Goal: Task Accomplishment & Management: Use online tool/utility

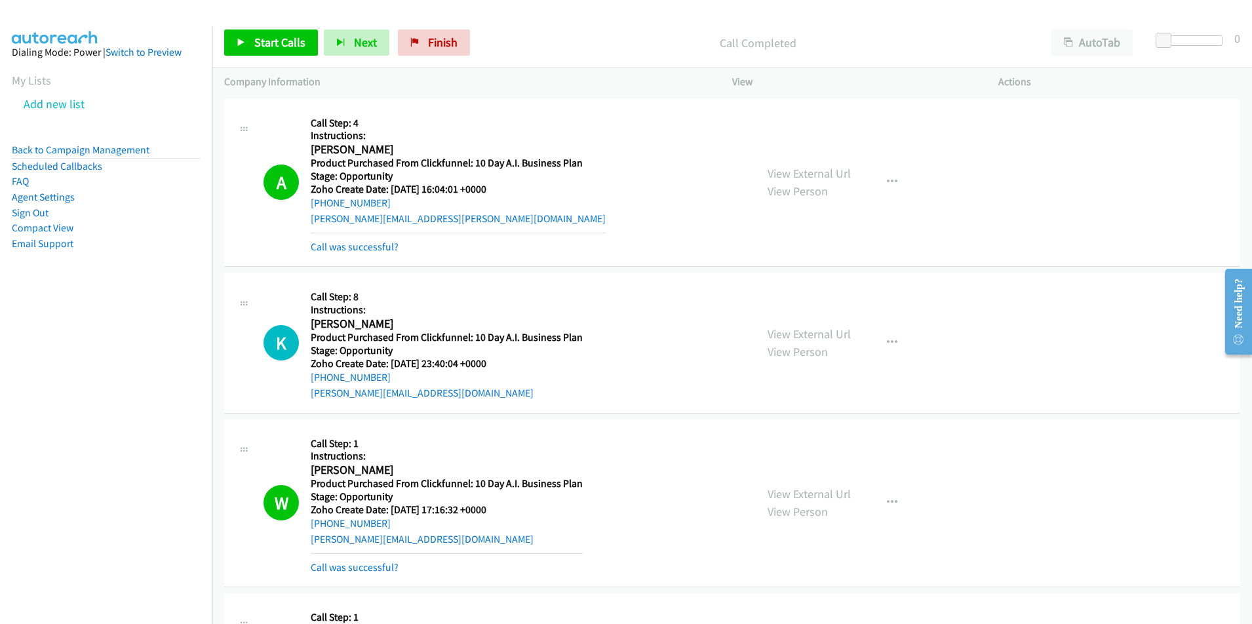
scroll to position [1401, 0]
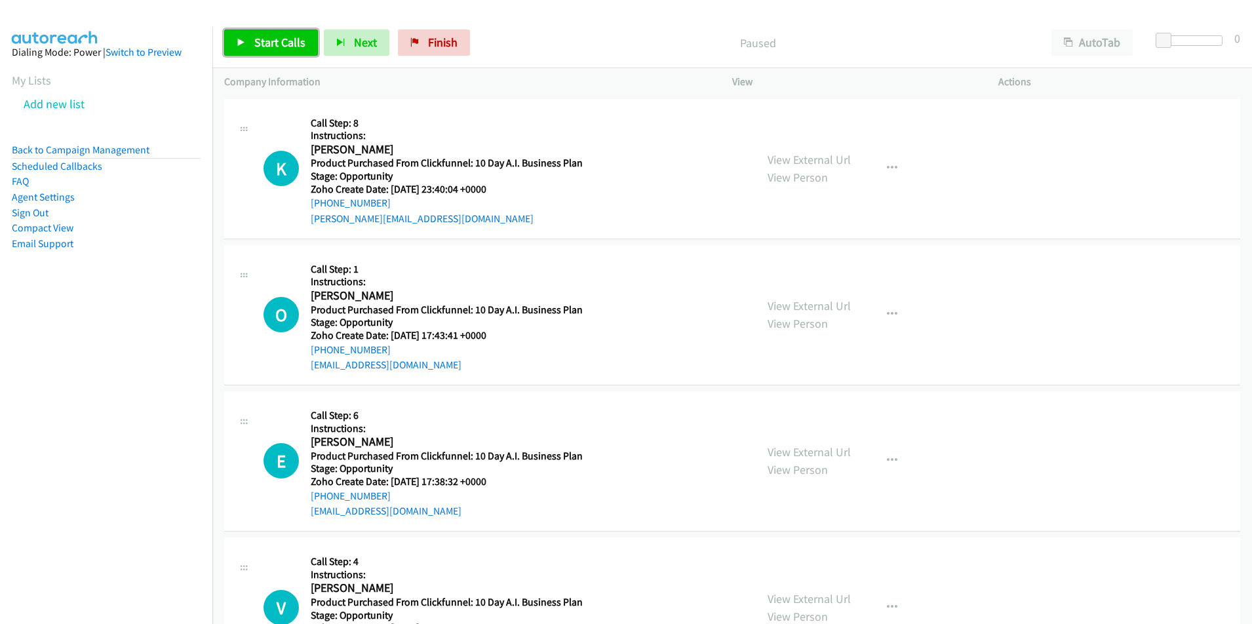
click at [254, 47] on span "Start Calls" at bounding box center [279, 42] width 51 height 15
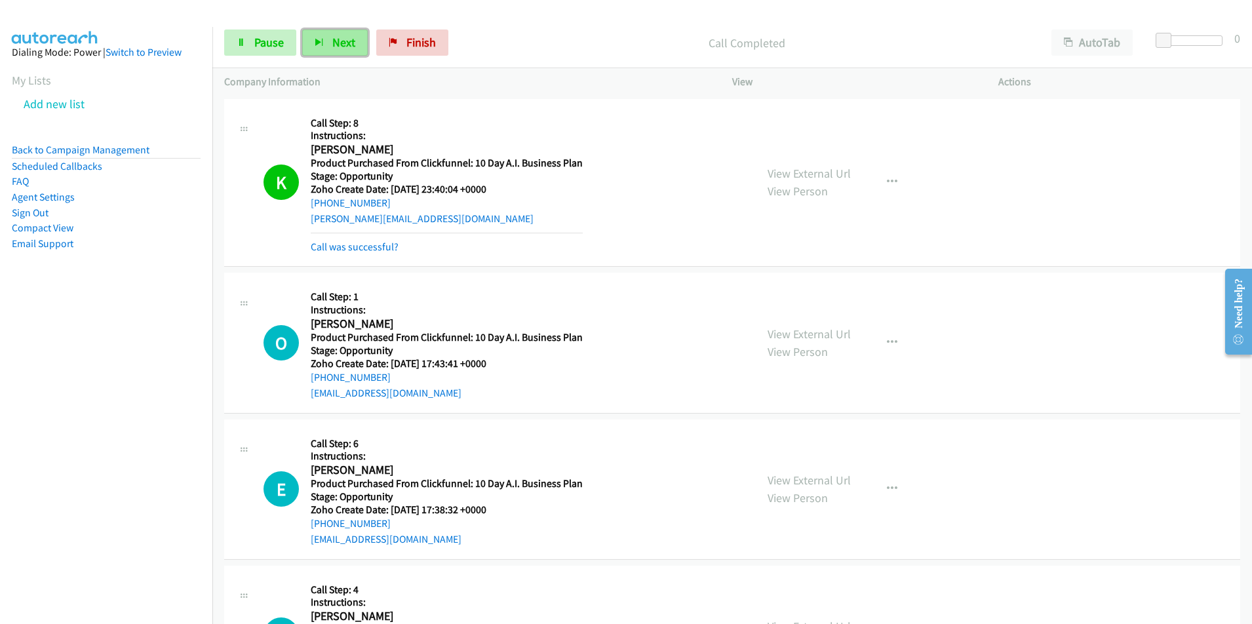
click at [338, 46] on span "Next" at bounding box center [343, 42] width 23 height 15
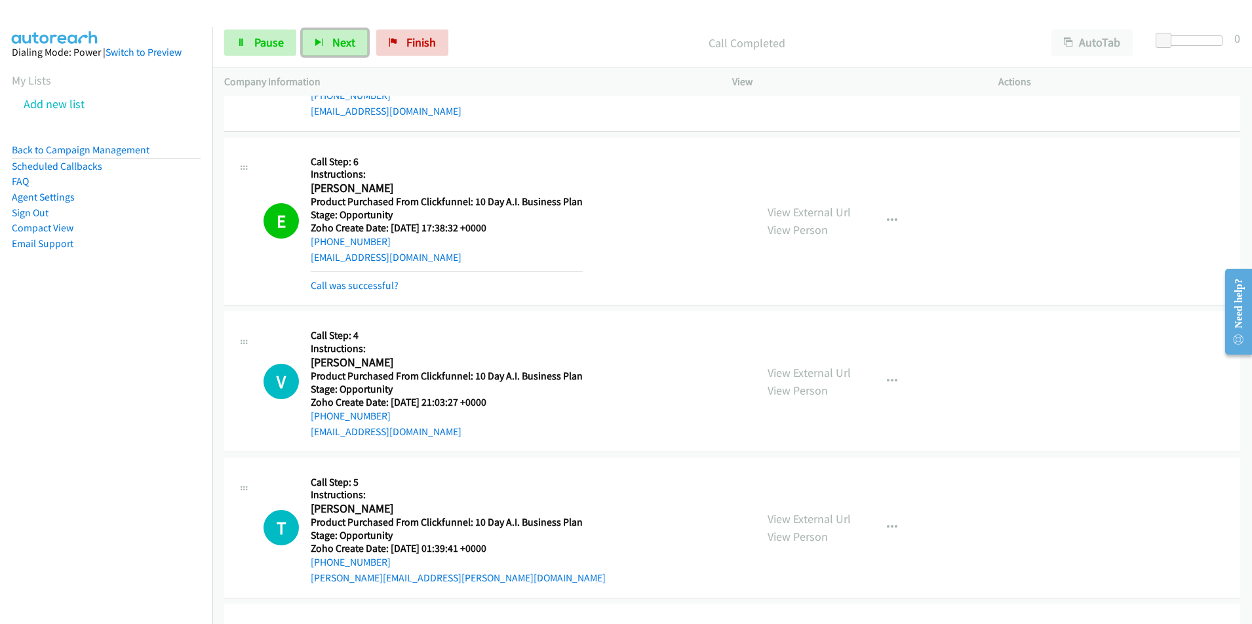
scroll to position [315, 0]
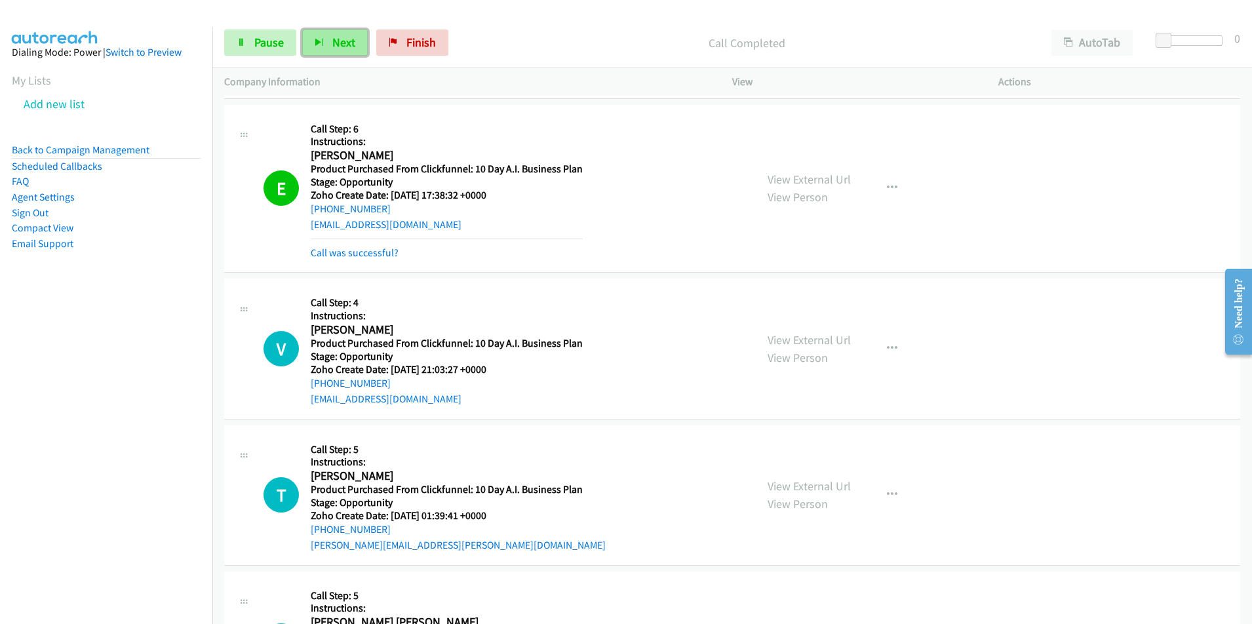
click at [344, 39] on span "Next" at bounding box center [343, 42] width 23 height 15
click at [330, 33] on button "Next" at bounding box center [335, 43] width 66 height 26
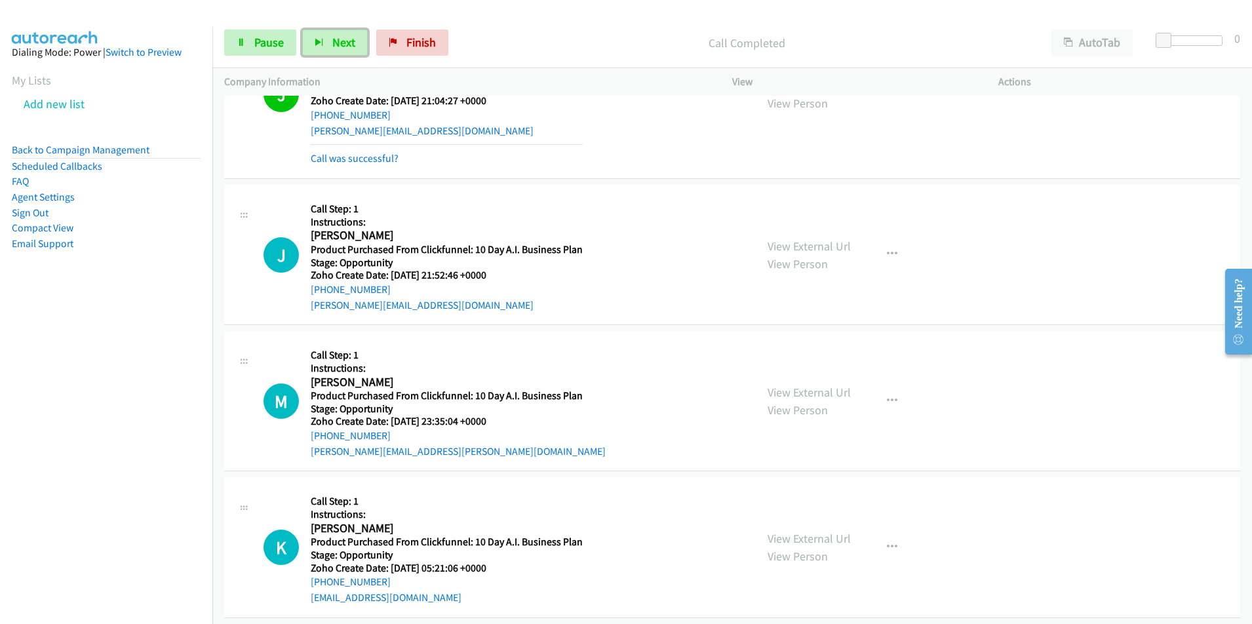
scroll to position [1408, 0]
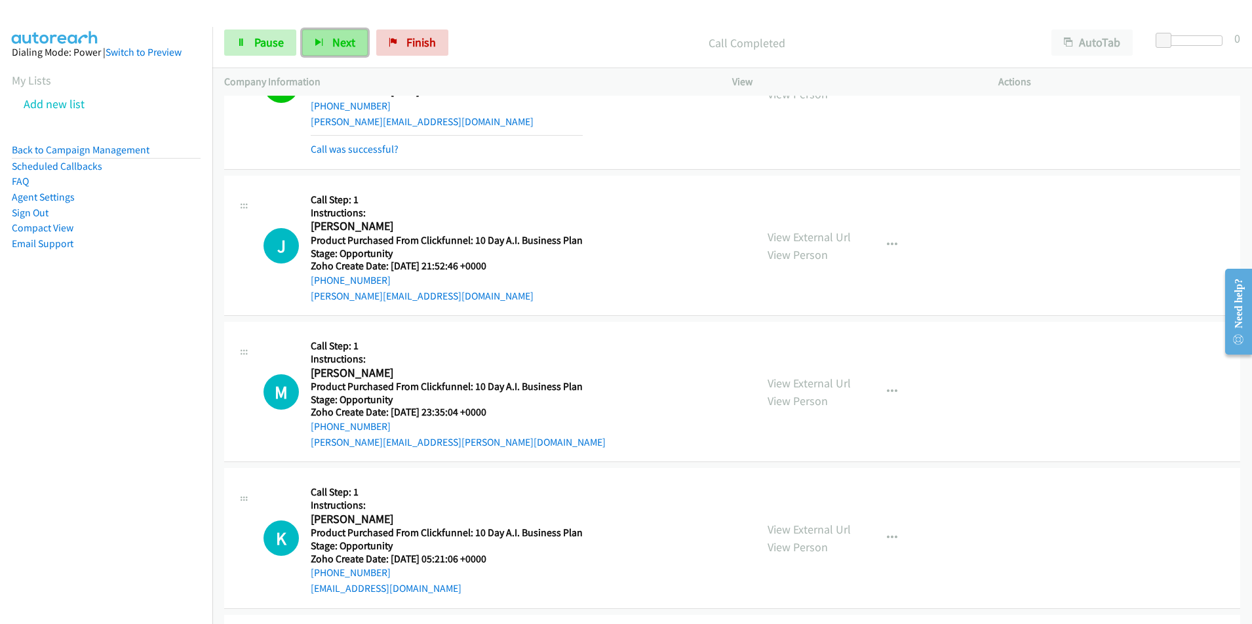
click at [332, 48] on span "Next" at bounding box center [343, 42] width 23 height 15
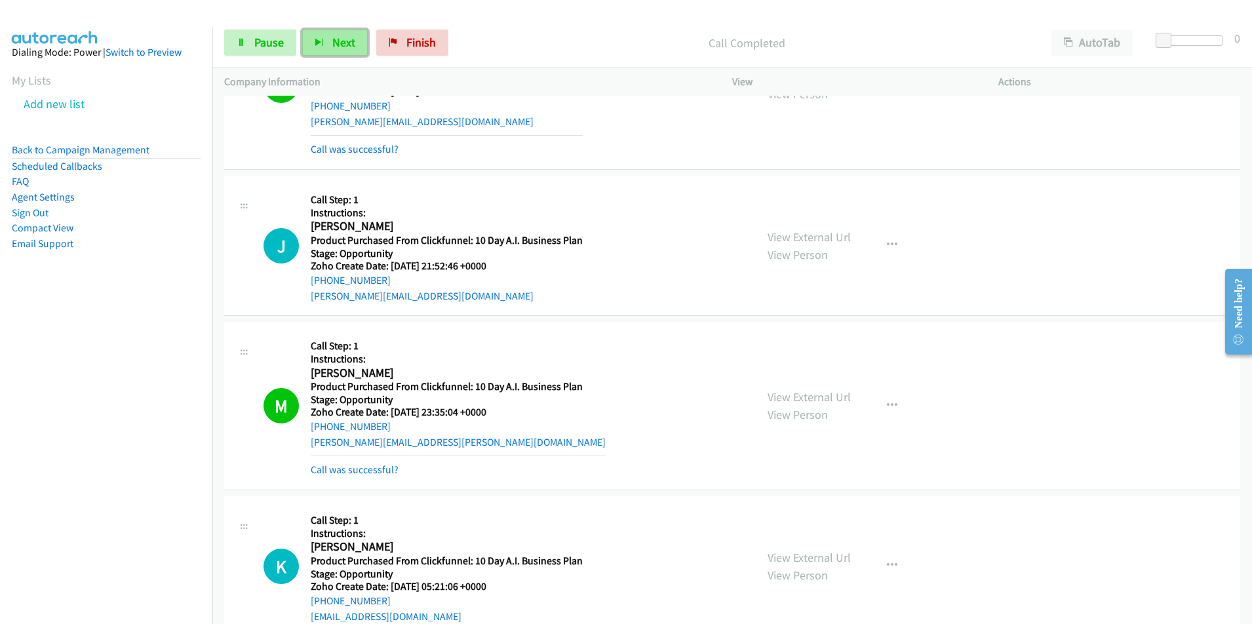
click at [335, 39] on span "Next" at bounding box center [343, 42] width 23 height 15
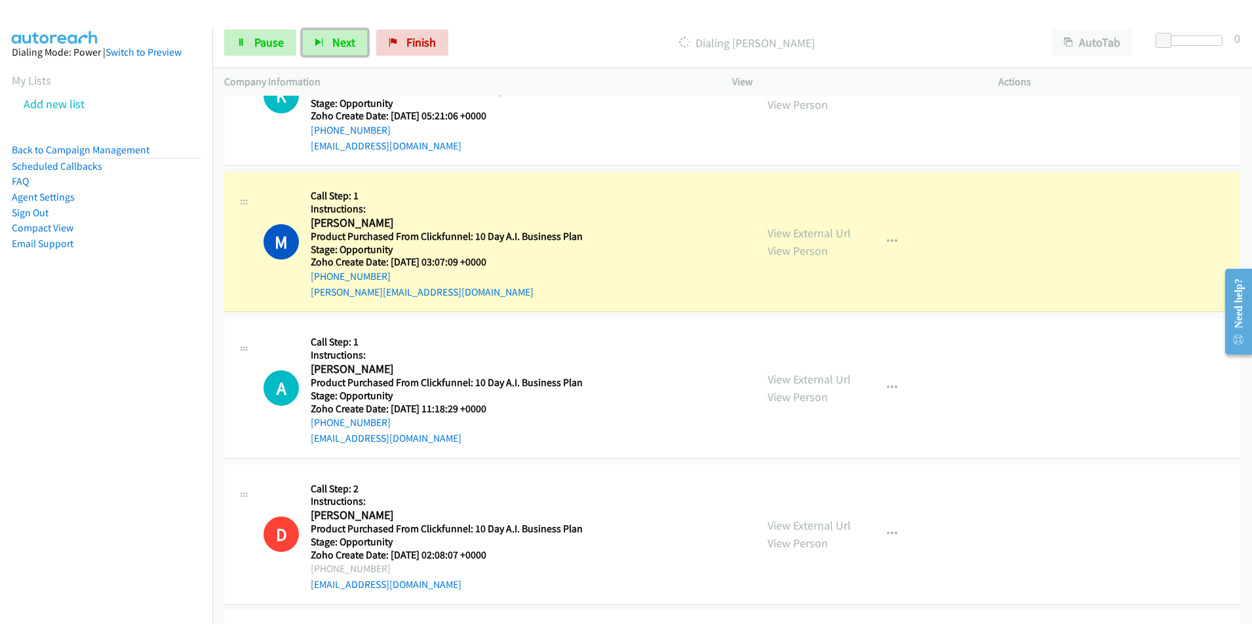
scroll to position [1880, 0]
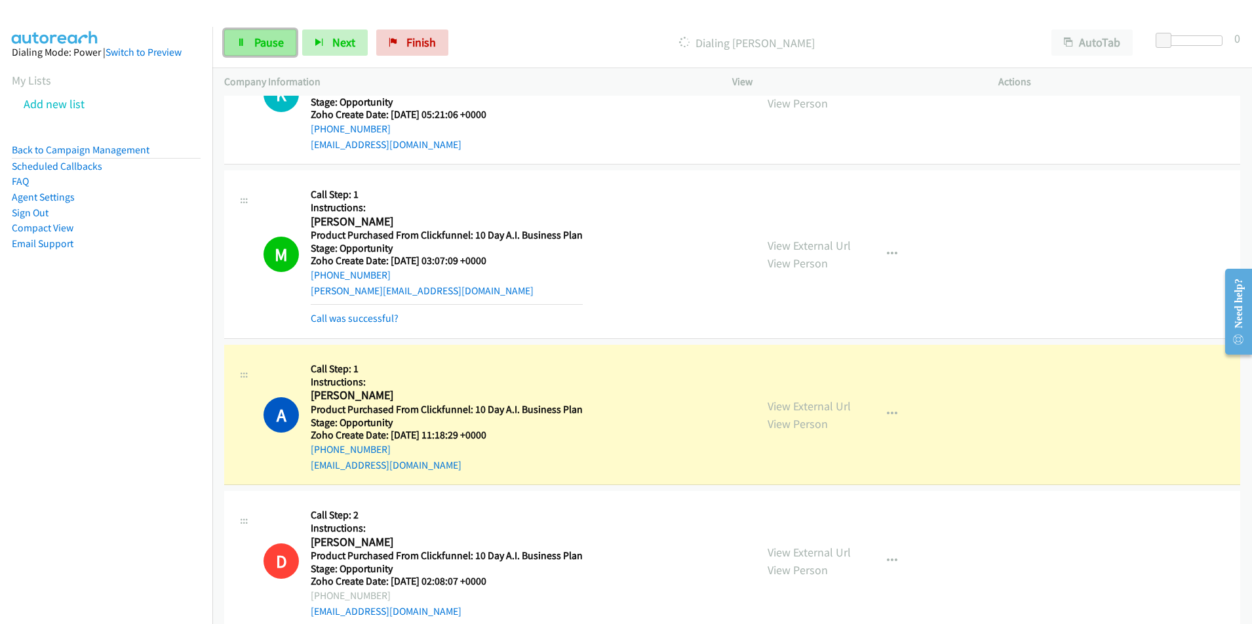
click at [271, 36] on span "Pause" at bounding box center [269, 42] width 30 height 15
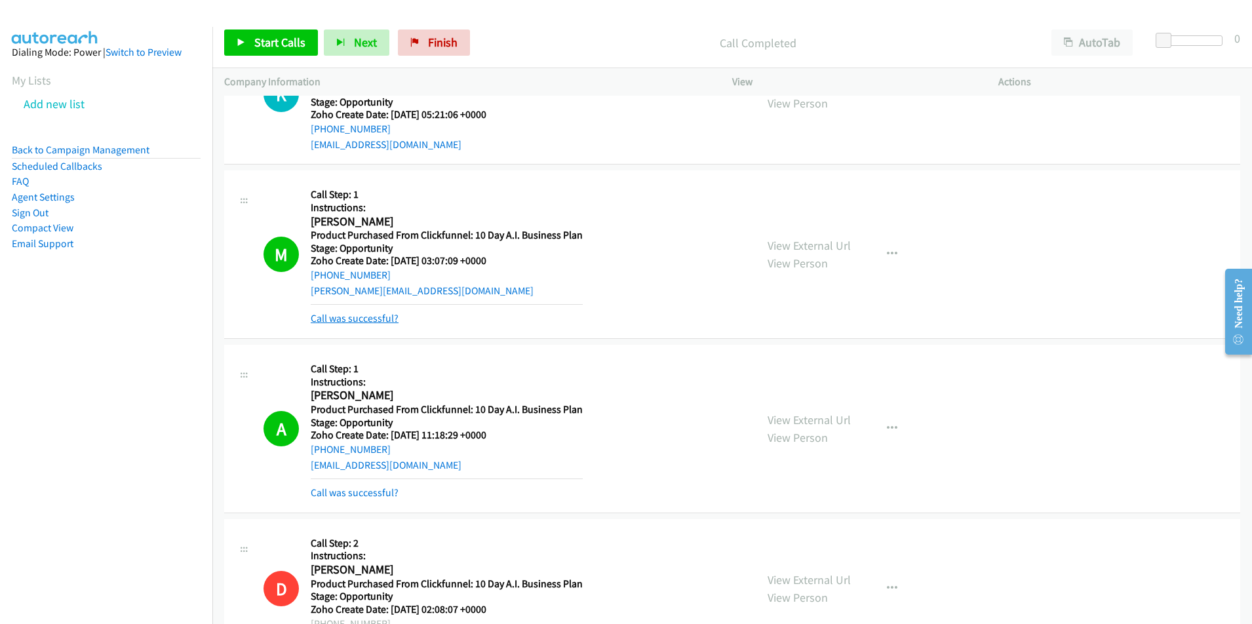
click at [354, 320] on link "Call was successful?" at bounding box center [355, 318] width 88 height 12
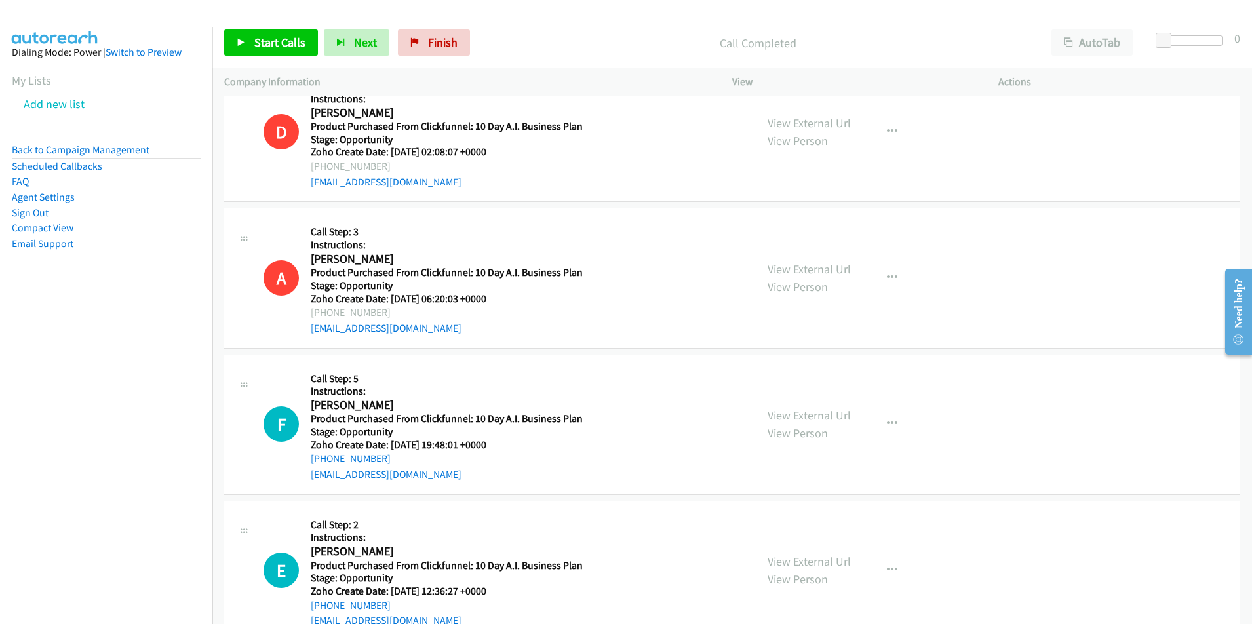
scroll to position [2351, 0]
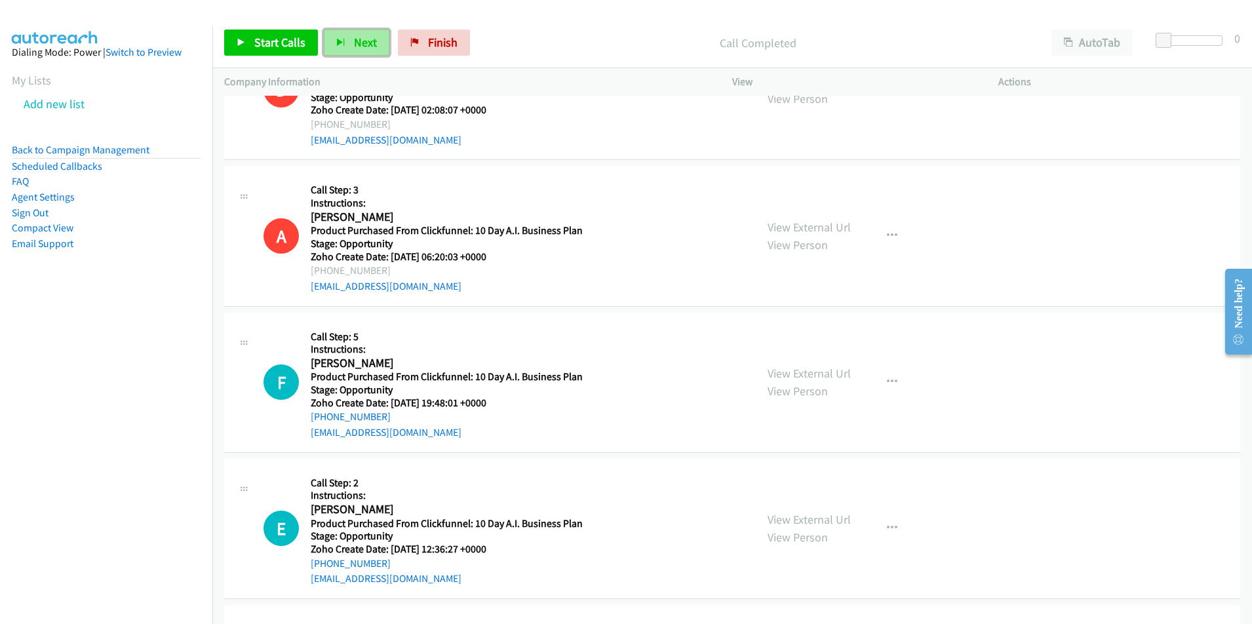
click at [347, 43] on button "Next" at bounding box center [357, 43] width 66 height 26
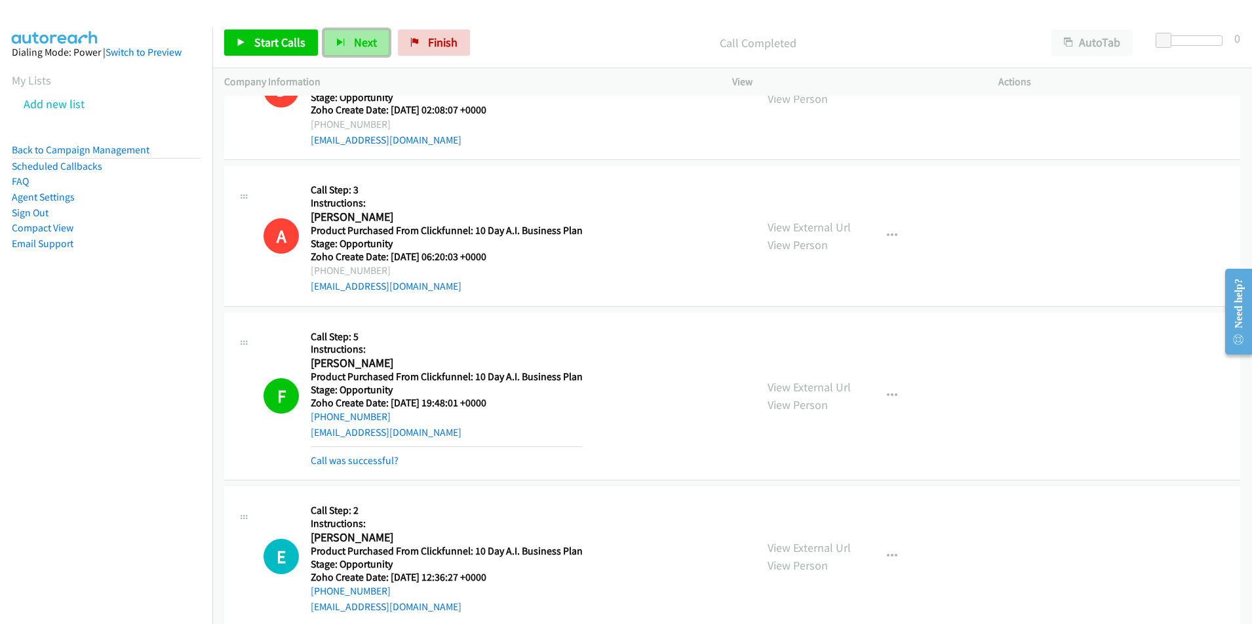
click at [356, 49] on span "Next" at bounding box center [365, 42] width 23 height 15
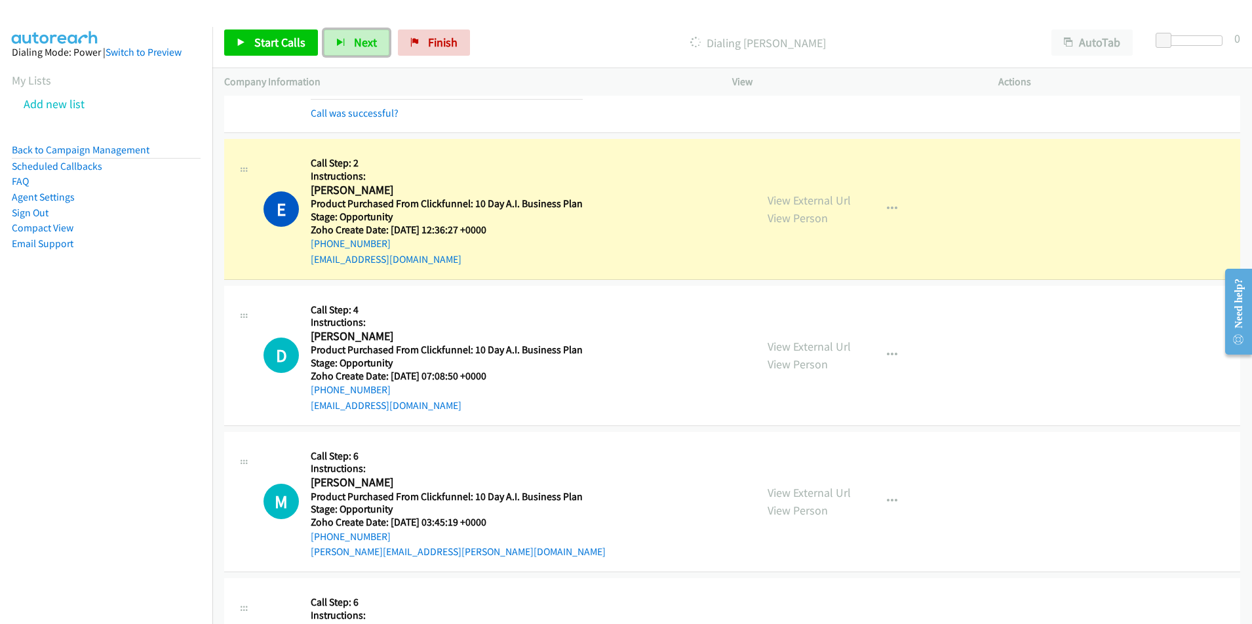
scroll to position [2712, 0]
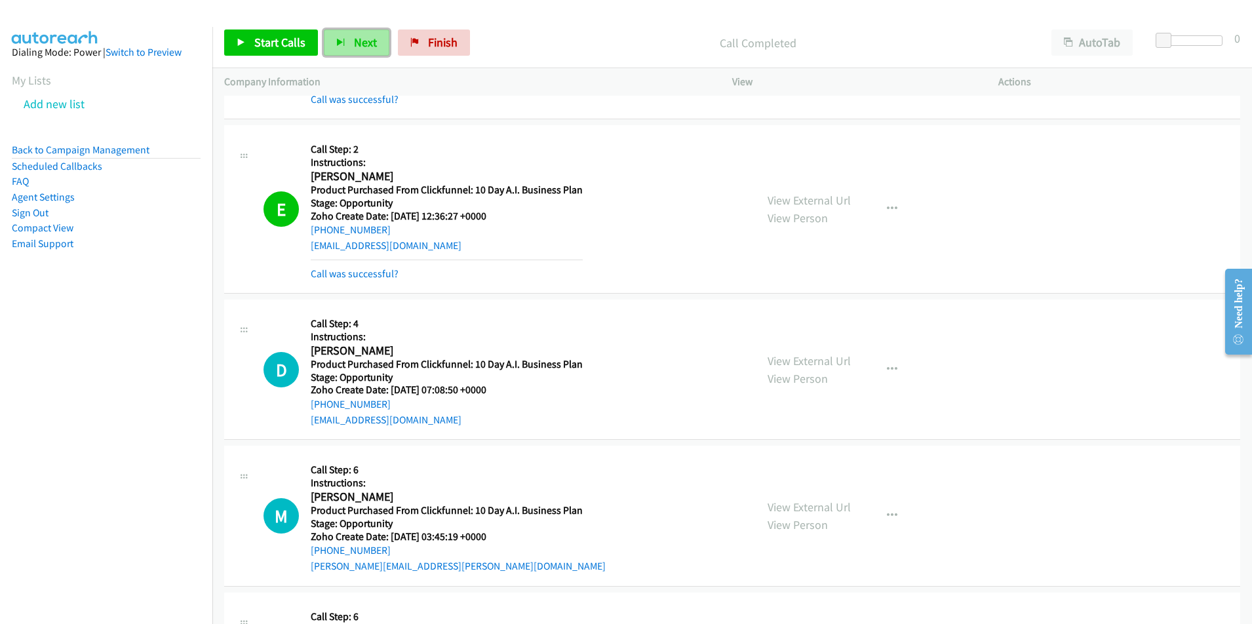
click at [357, 45] on span "Next" at bounding box center [365, 42] width 23 height 15
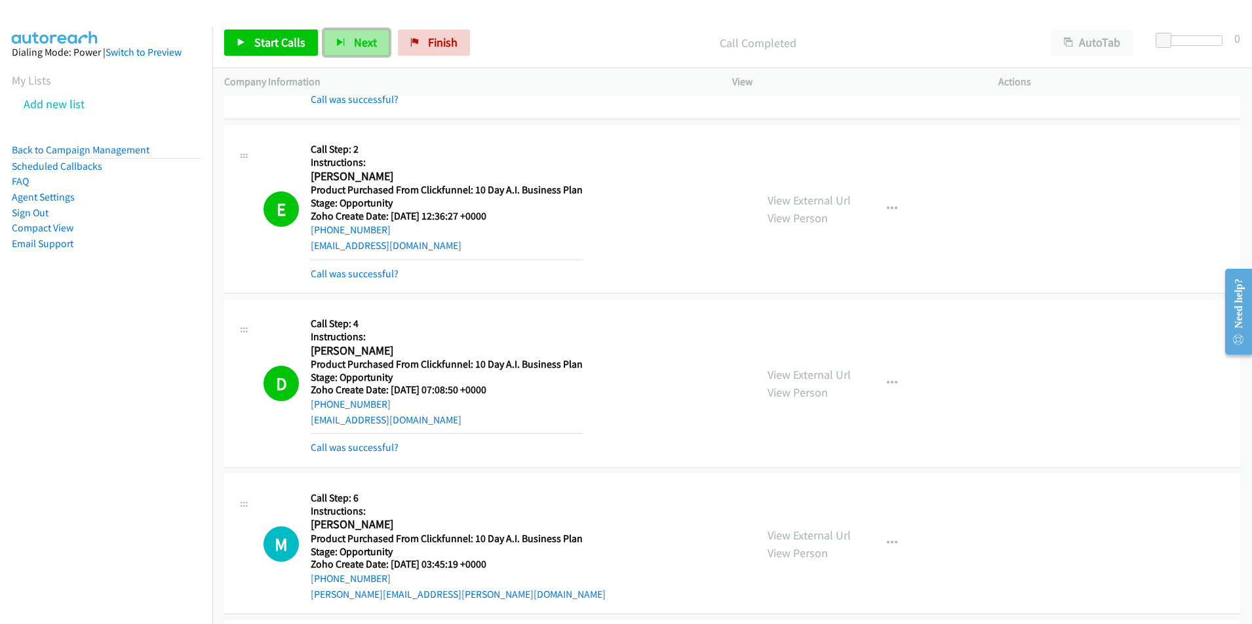
click at [357, 45] on span "Next" at bounding box center [365, 42] width 23 height 15
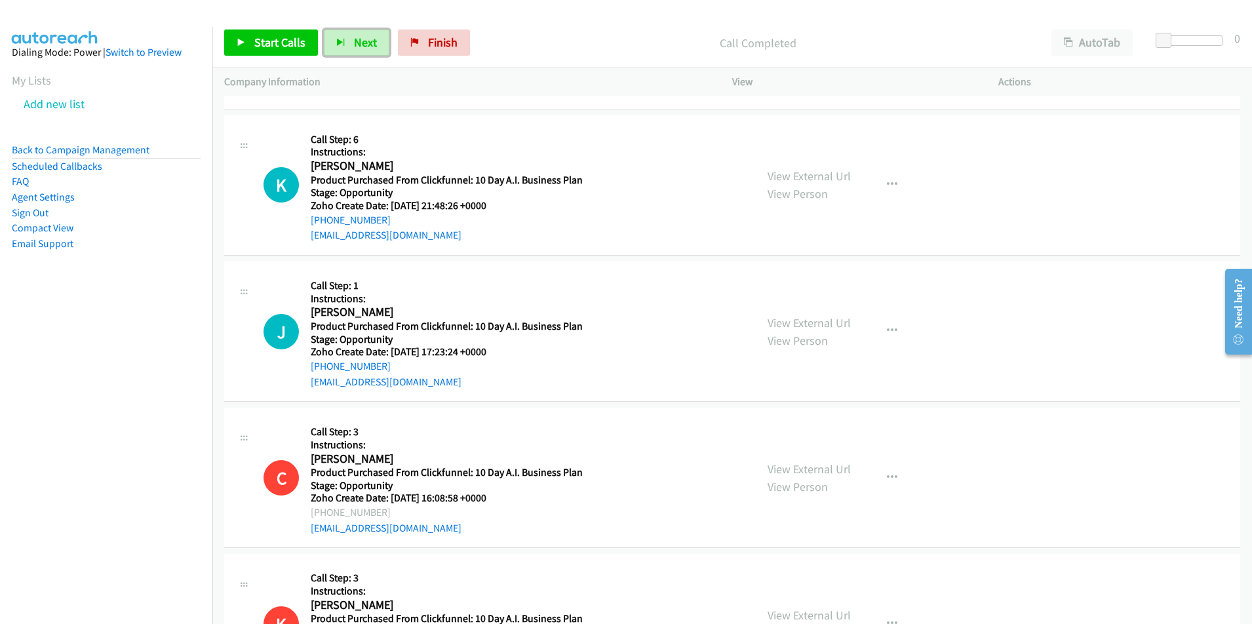
scroll to position [3272, 0]
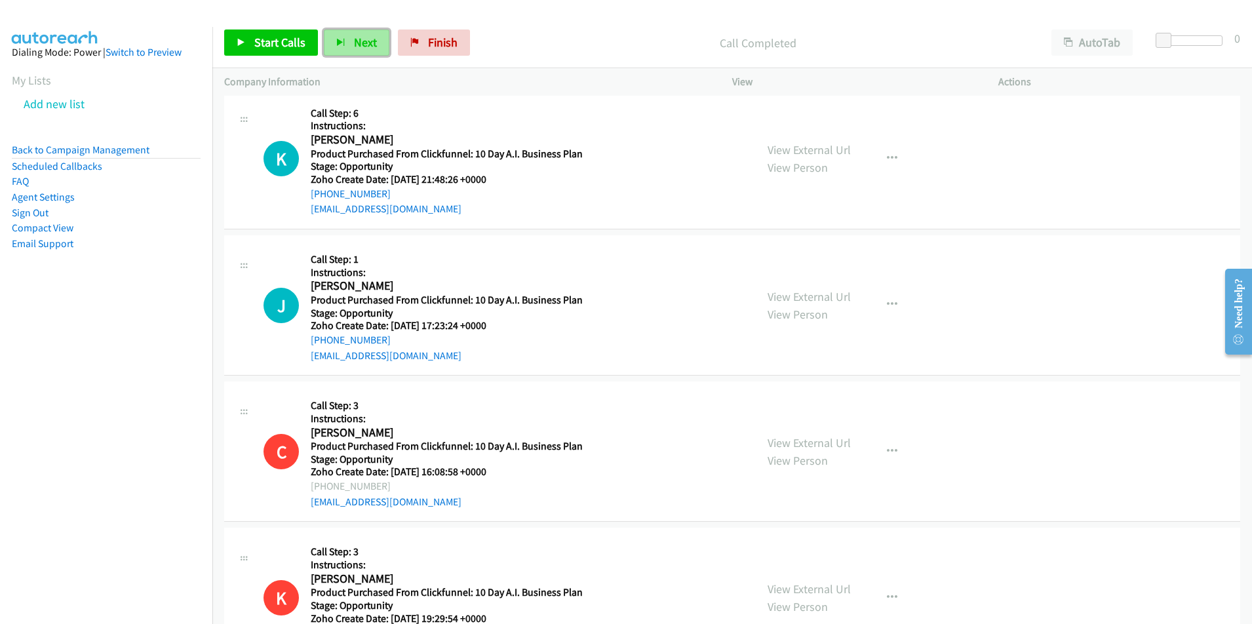
click at [348, 49] on button "Next" at bounding box center [357, 43] width 66 height 26
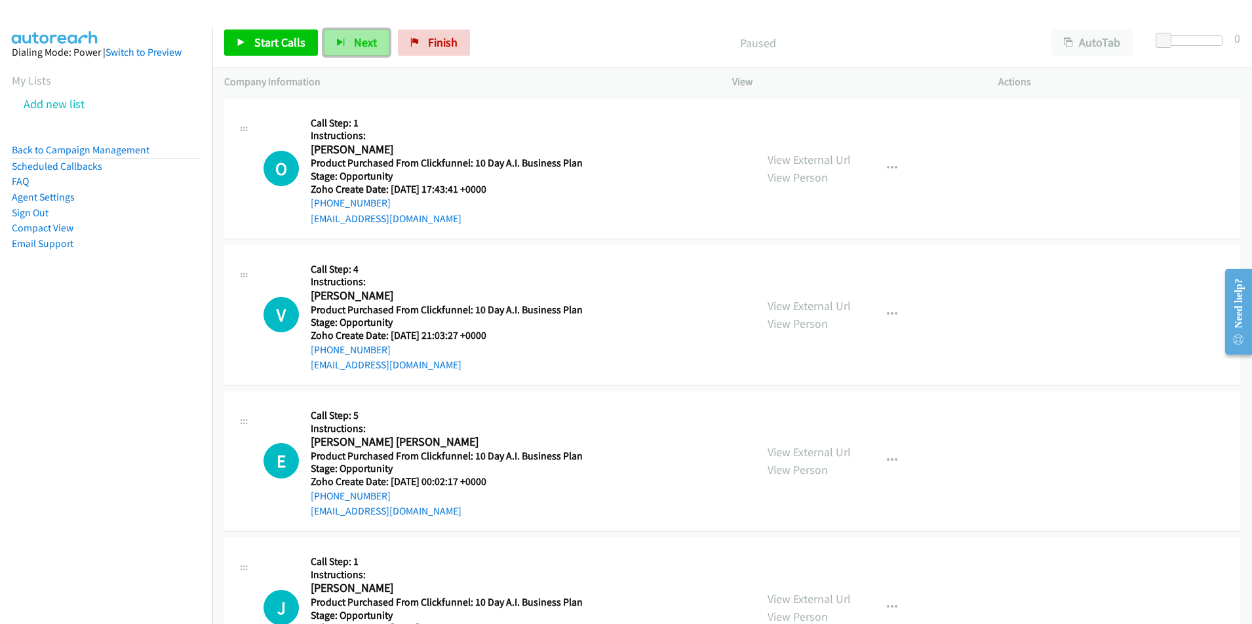
click at [345, 39] on button "Next" at bounding box center [357, 43] width 66 height 26
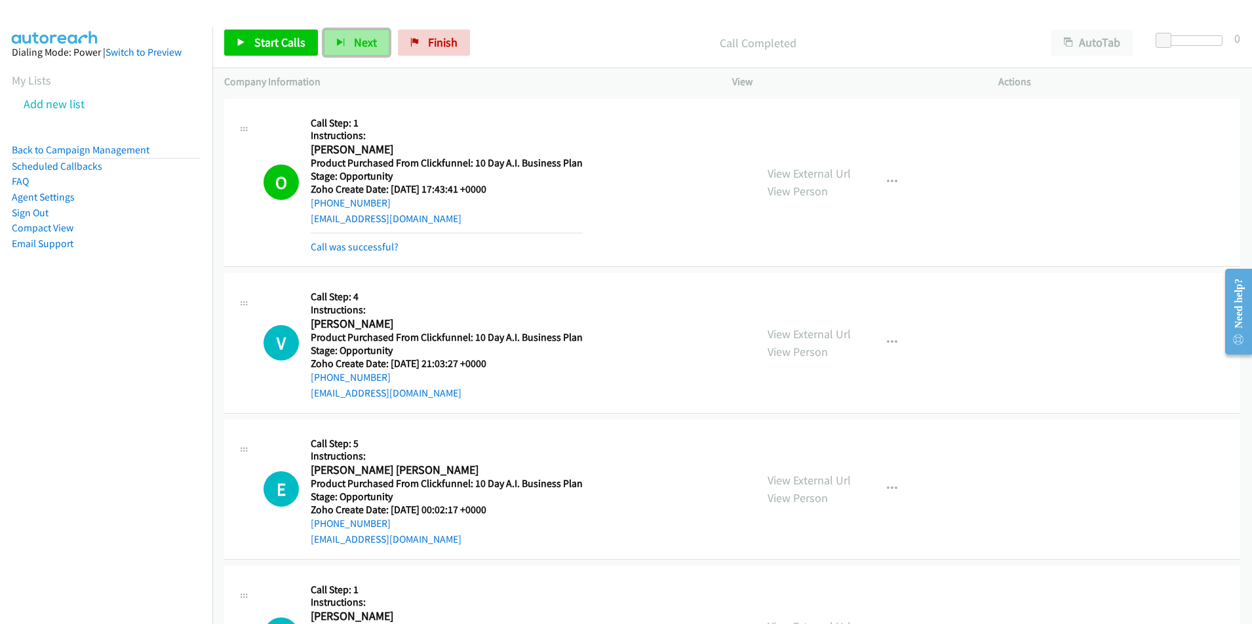
click at [348, 37] on button "Next" at bounding box center [357, 43] width 66 height 26
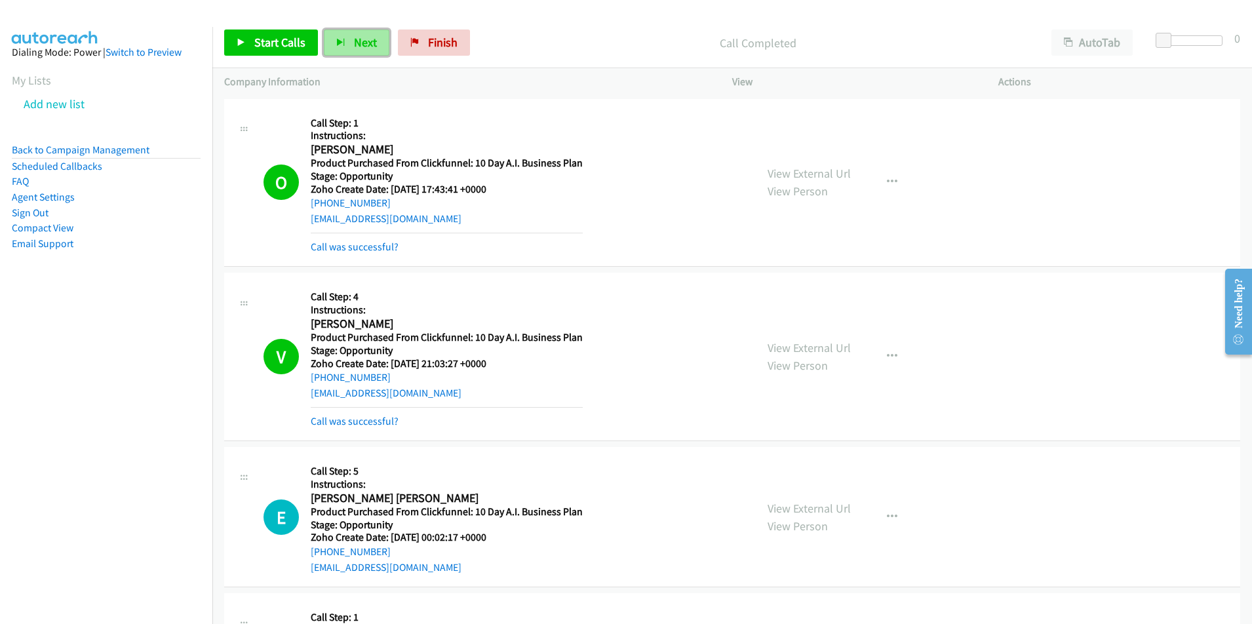
click at [355, 49] on span "Next" at bounding box center [365, 42] width 23 height 15
click at [346, 598] on link "Call was successful?" at bounding box center [355, 595] width 88 height 12
click at [421, 572] on div "[EMAIL_ADDRESS][DOMAIN_NAME]" at bounding box center [447, 568] width 272 height 16
click at [423, 570] on div "[EMAIL_ADDRESS][DOMAIN_NAME]" at bounding box center [447, 568] width 272 height 16
click at [302, 568] on div "E Callback Scheduled Call Step: 5 Instructions: Edwin Eduardo Quintana Salguedo…" at bounding box center [504, 517] width 481 height 116
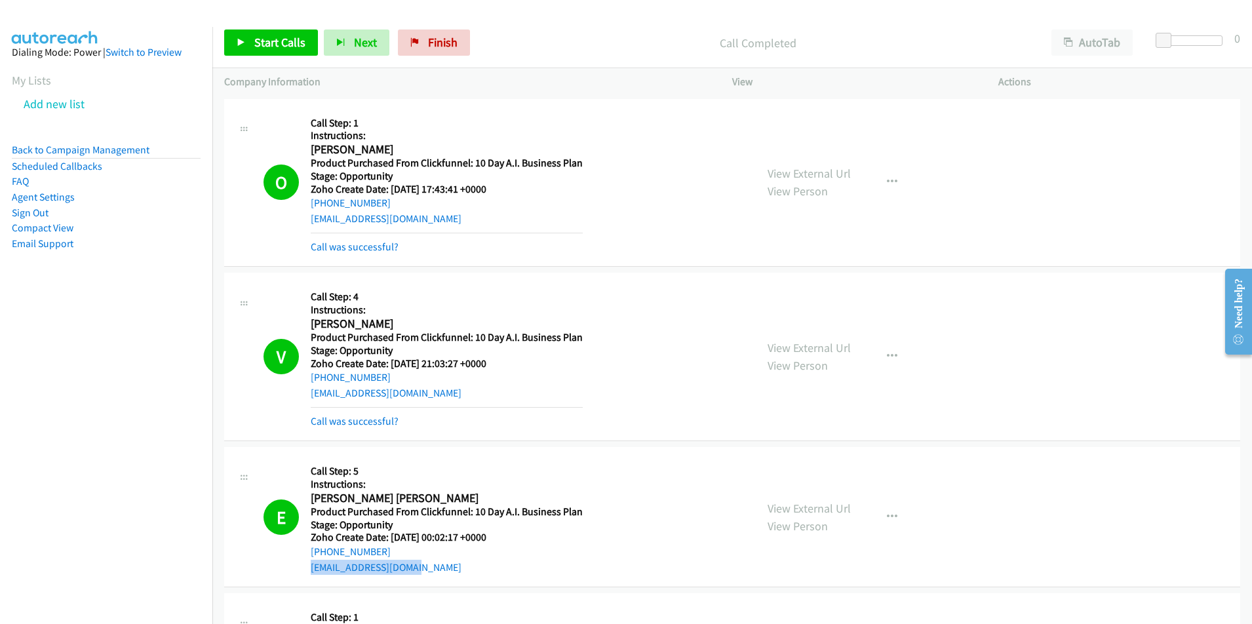
copy link "[EMAIL_ADDRESS][DOMAIN_NAME]"
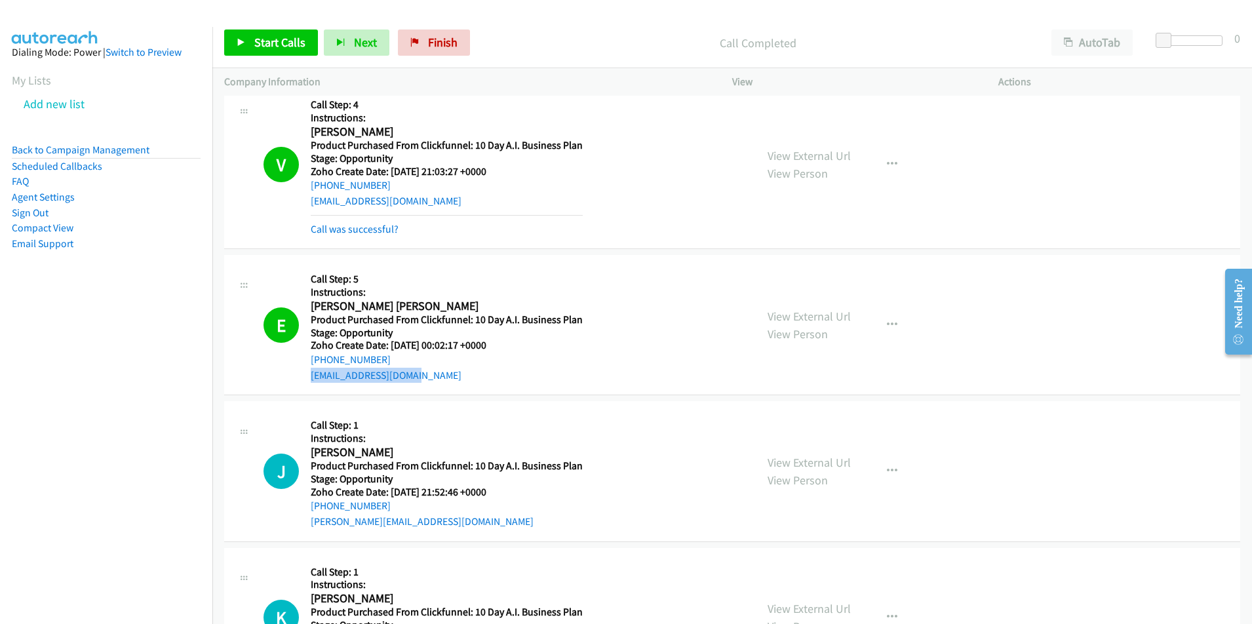
scroll to position [362, 0]
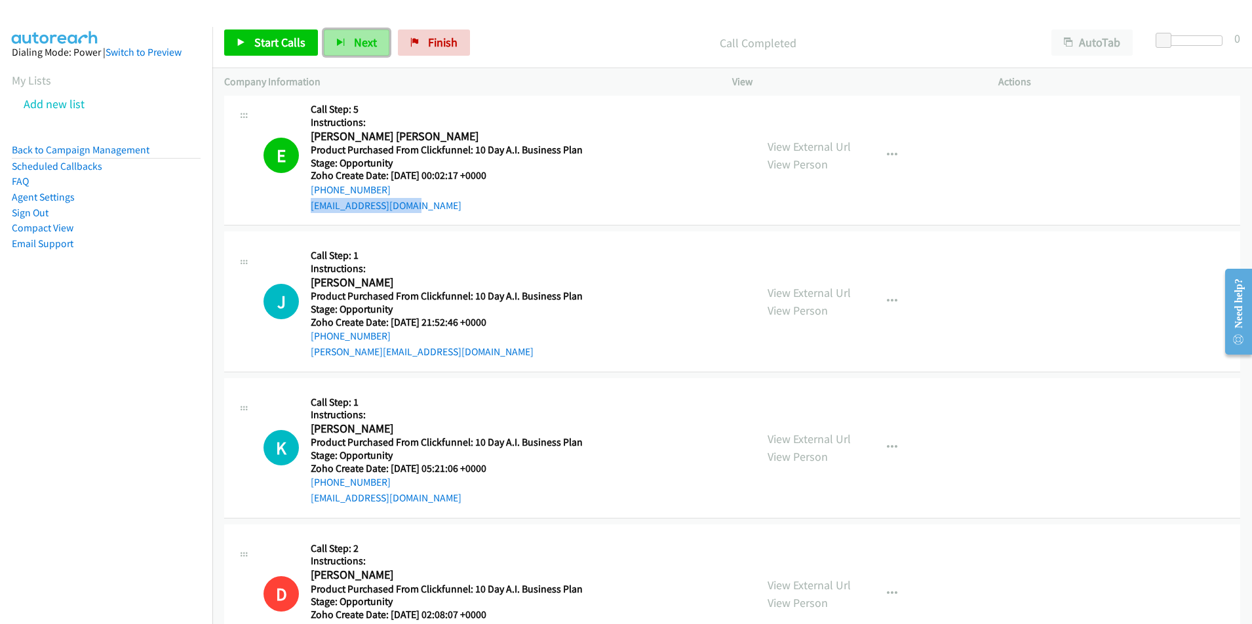
click at [341, 46] on icon "button" at bounding box center [340, 43] width 9 height 9
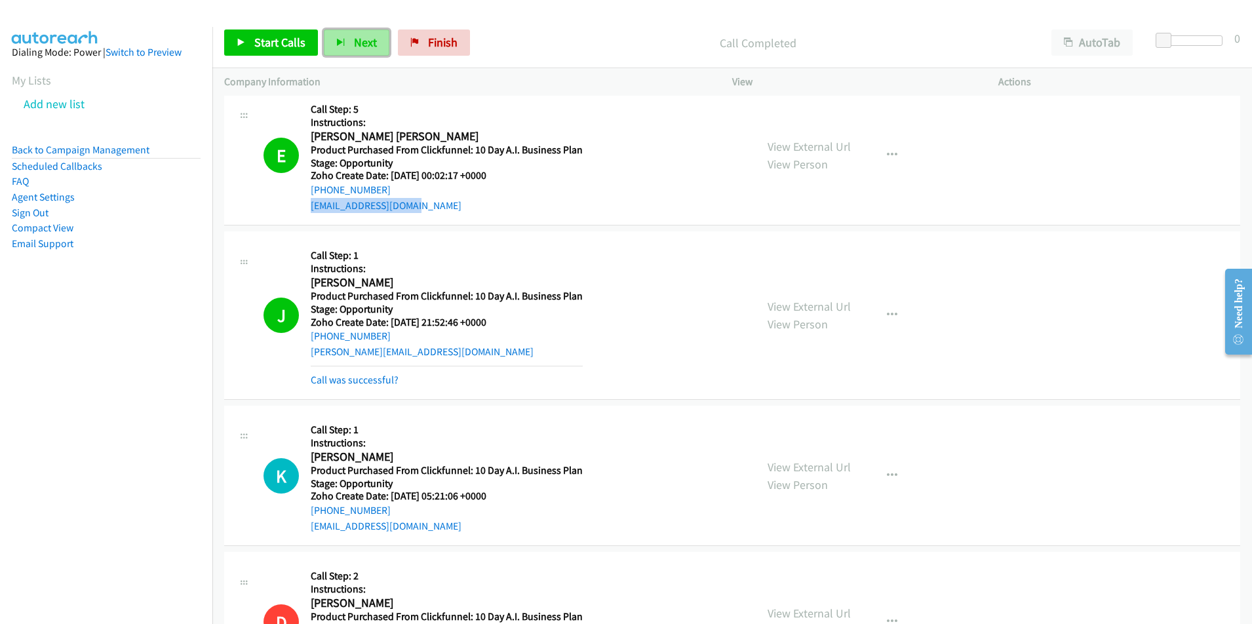
click at [369, 47] on span "Next" at bounding box center [365, 42] width 23 height 15
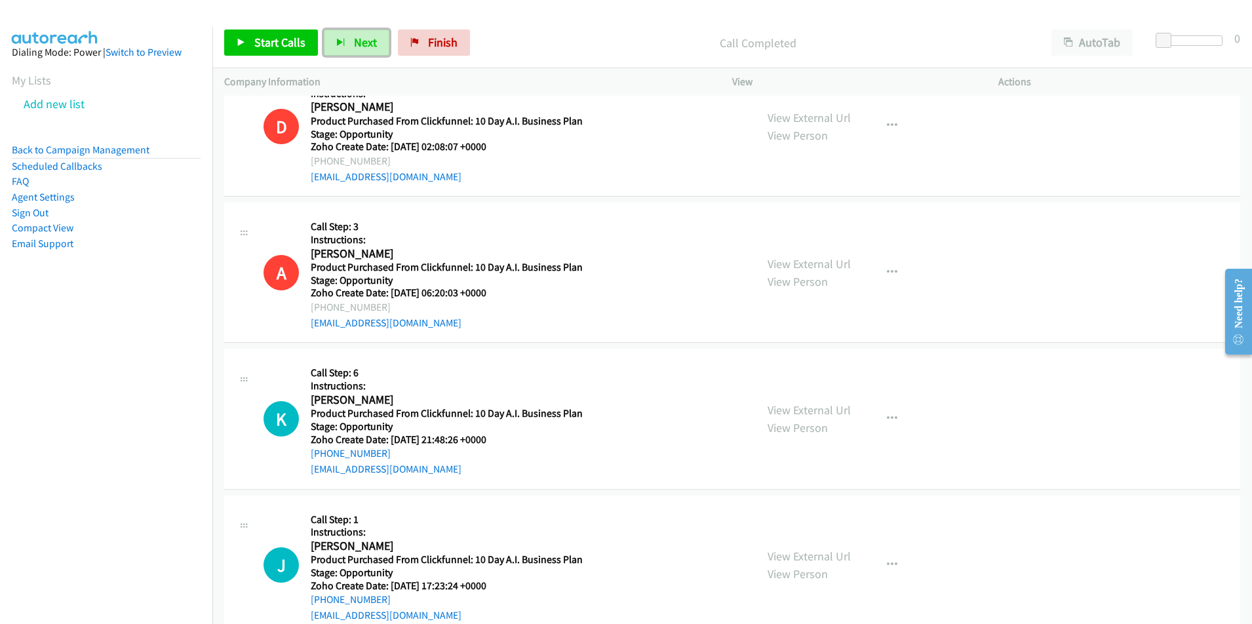
scroll to position [897, 0]
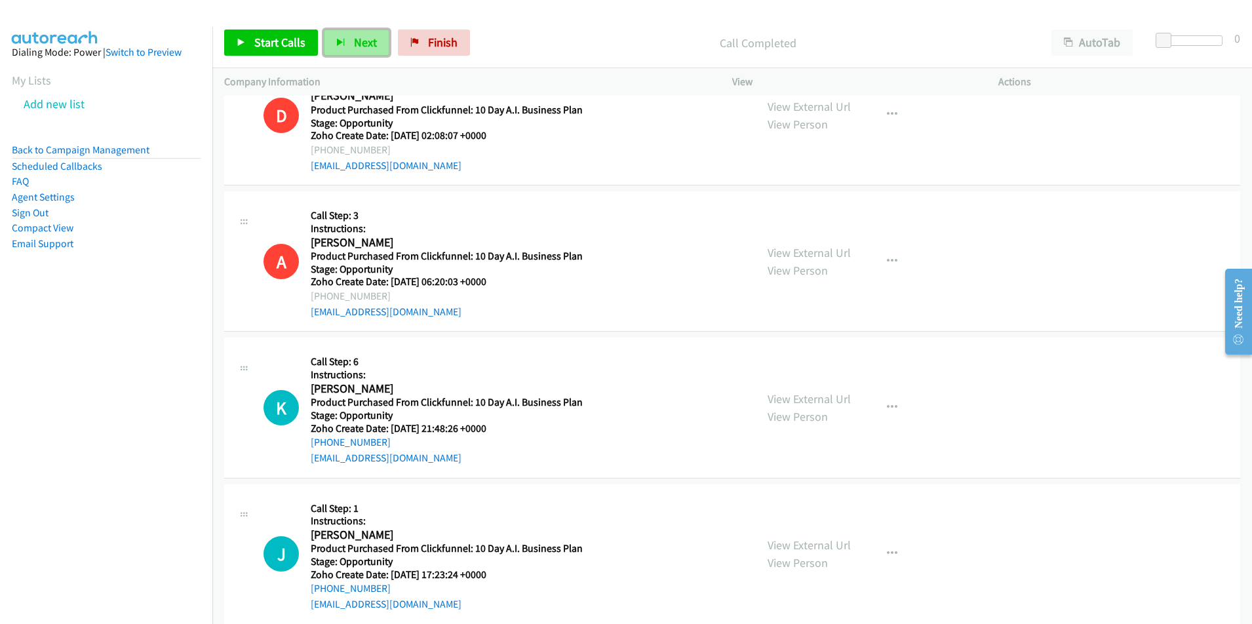
click at [351, 41] on button "Next" at bounding box center [357, 43] width 66 height 26
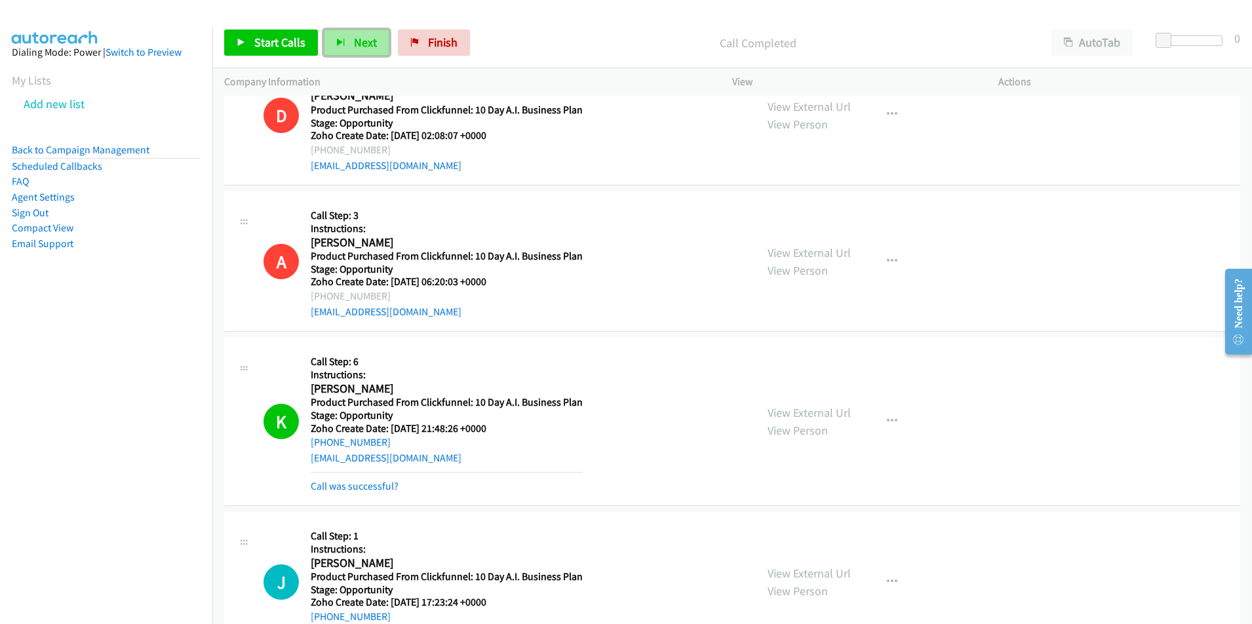
click at [366, 40] on span "Next" at bounding box center [365, 42] width 23 height 15
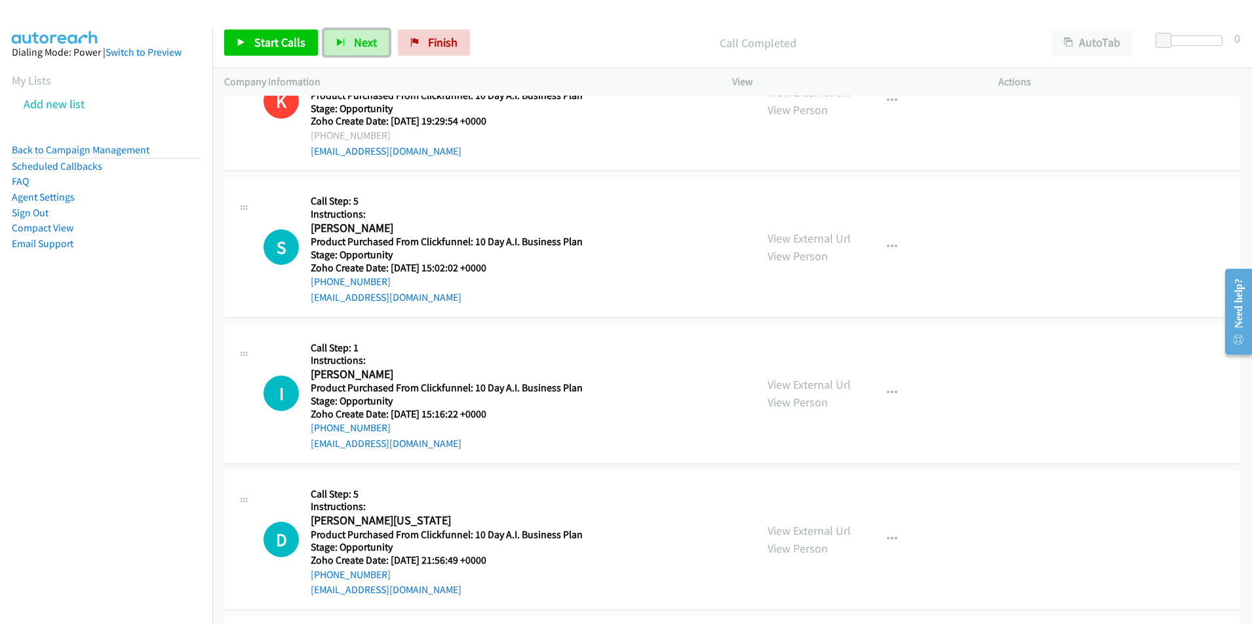
scroll to position [1710, 0]
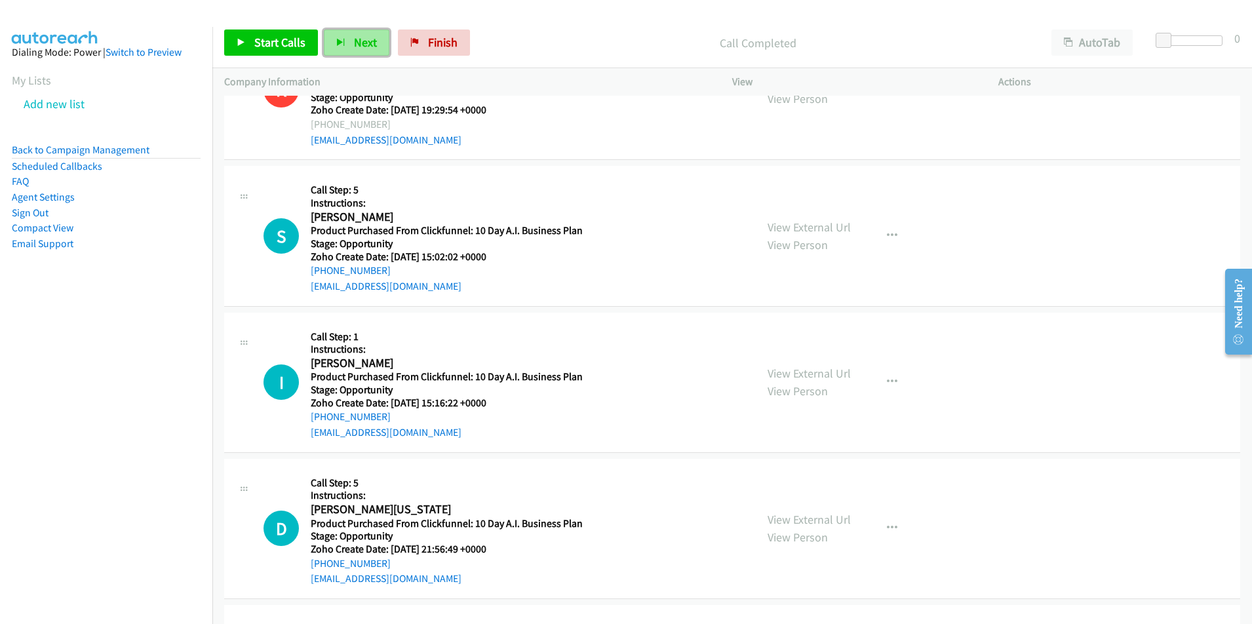
click at [361, 39] on span "Next" at bounding box center [365, 42] width 23 height 15
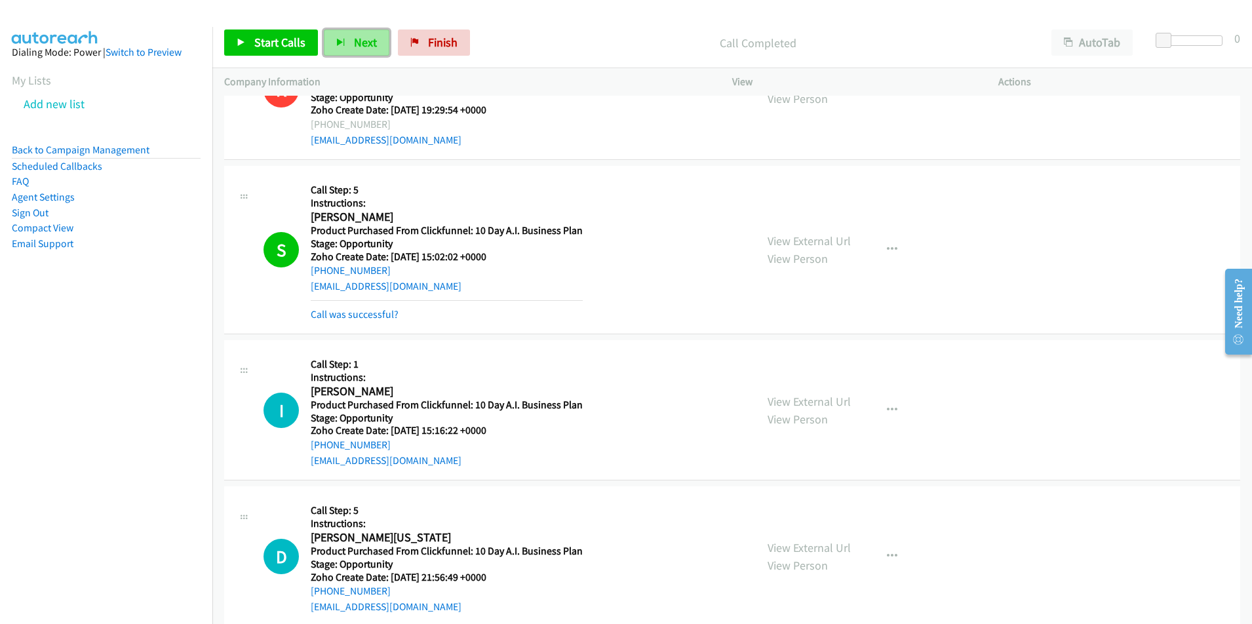
click at [354, 49] on span "Next" at bounding box center [365, 42] width 23 height 15
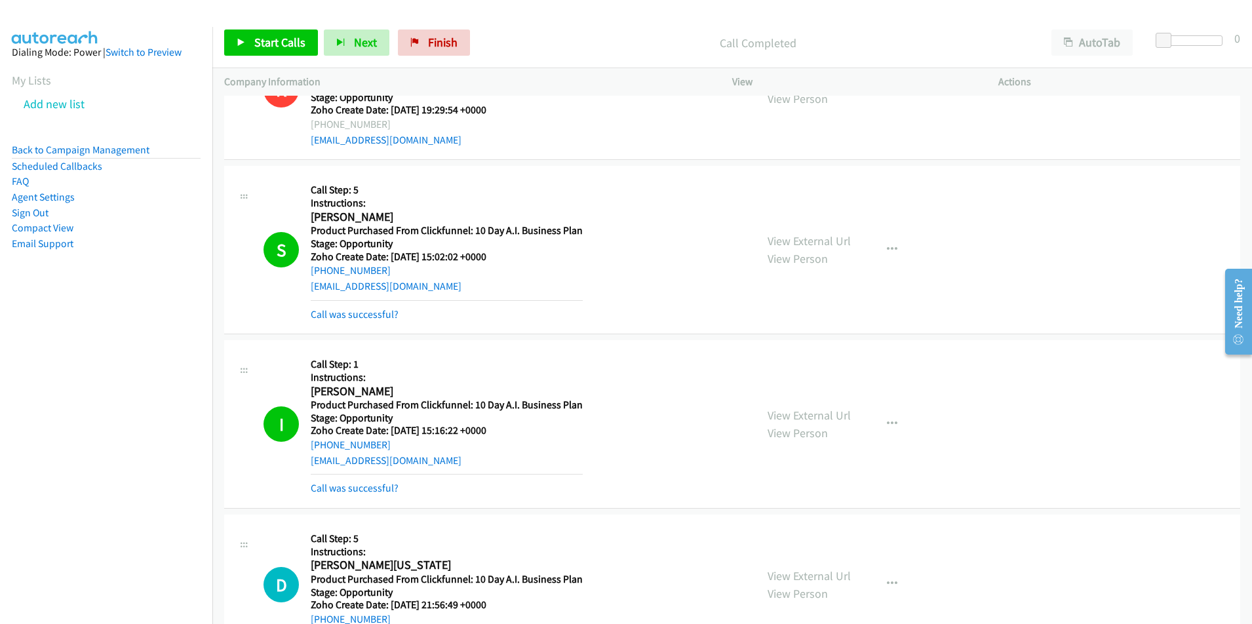
click at [351, 26] on div "Start Calls Pause Next Finish Call Completed AutoTab AutoTab 0" at bounding box center [732, 43] width 1040 height 50
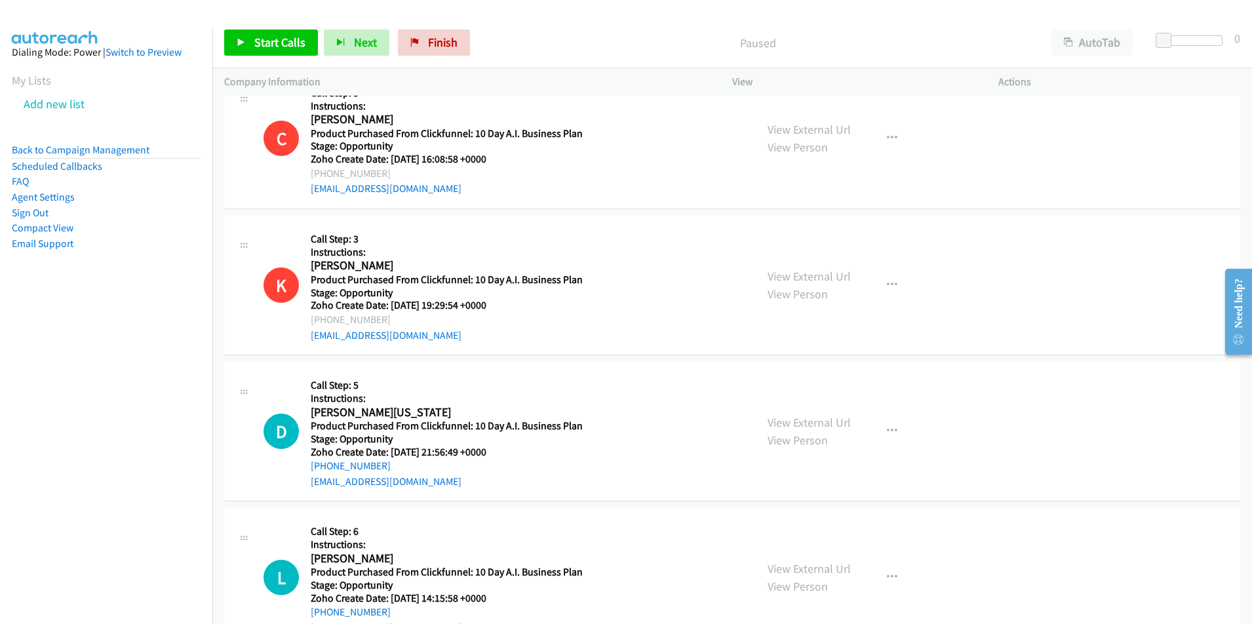
scroll to position [418, 0]
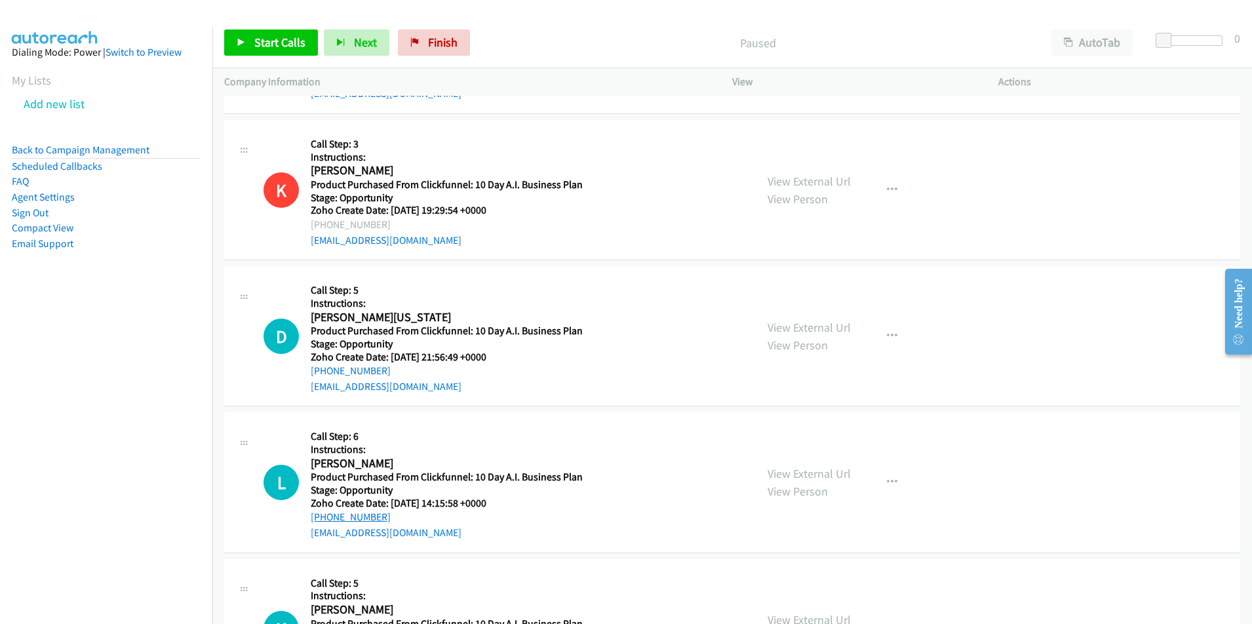
click at [362, 521] on link "[PHONE_NUMBER]" at bounding box center [351, 517] width 80 height 12
click at [892, 333] on icon "button" at bounding box center [892, 336] width 10 height 10
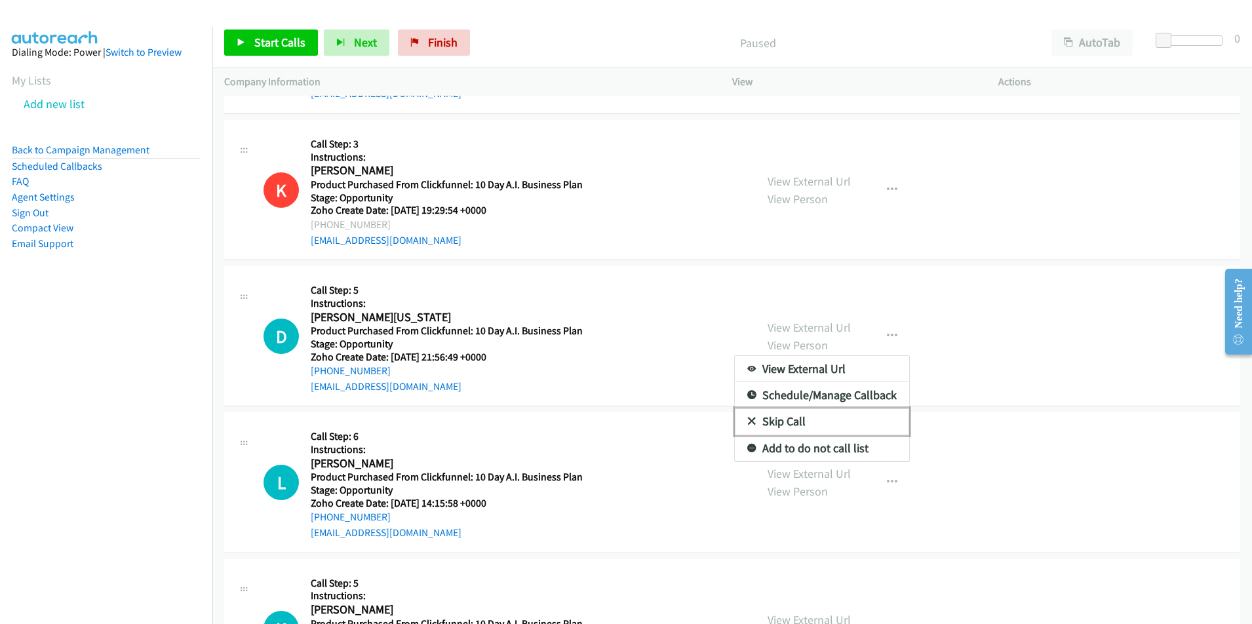
click at [782, 419] on link "Skip Call" at bounding box center [822, 421] width 174 height 26
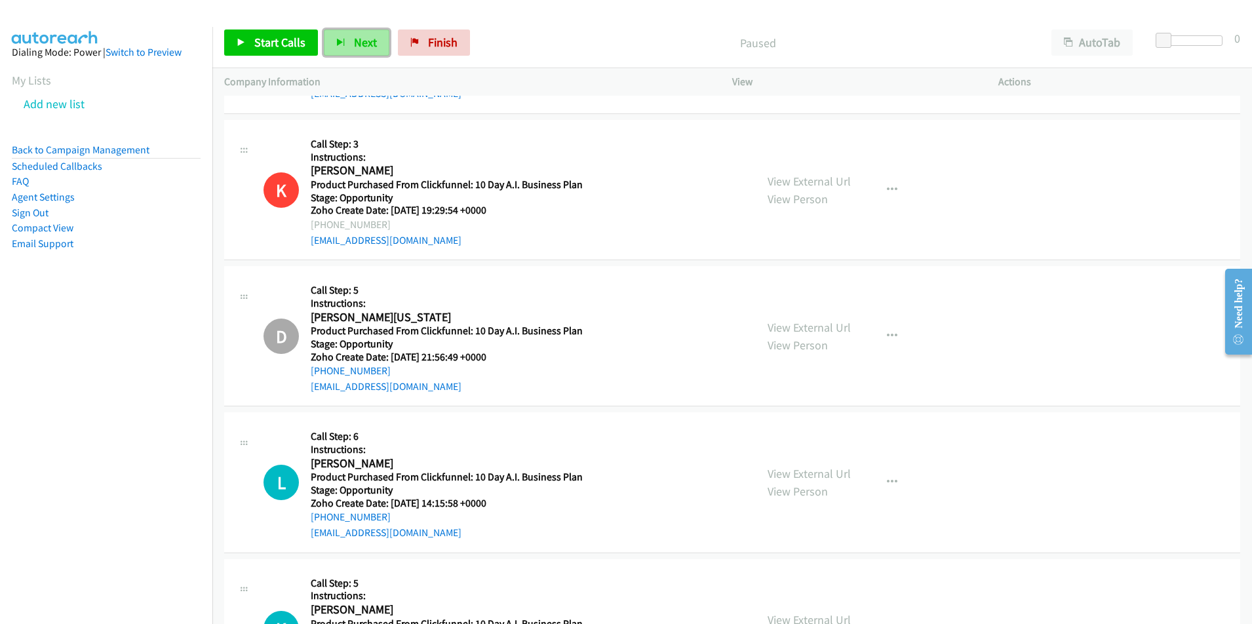
click at [357, 40] on span "Next" at bounding box center [365, 42] width 23 height 15
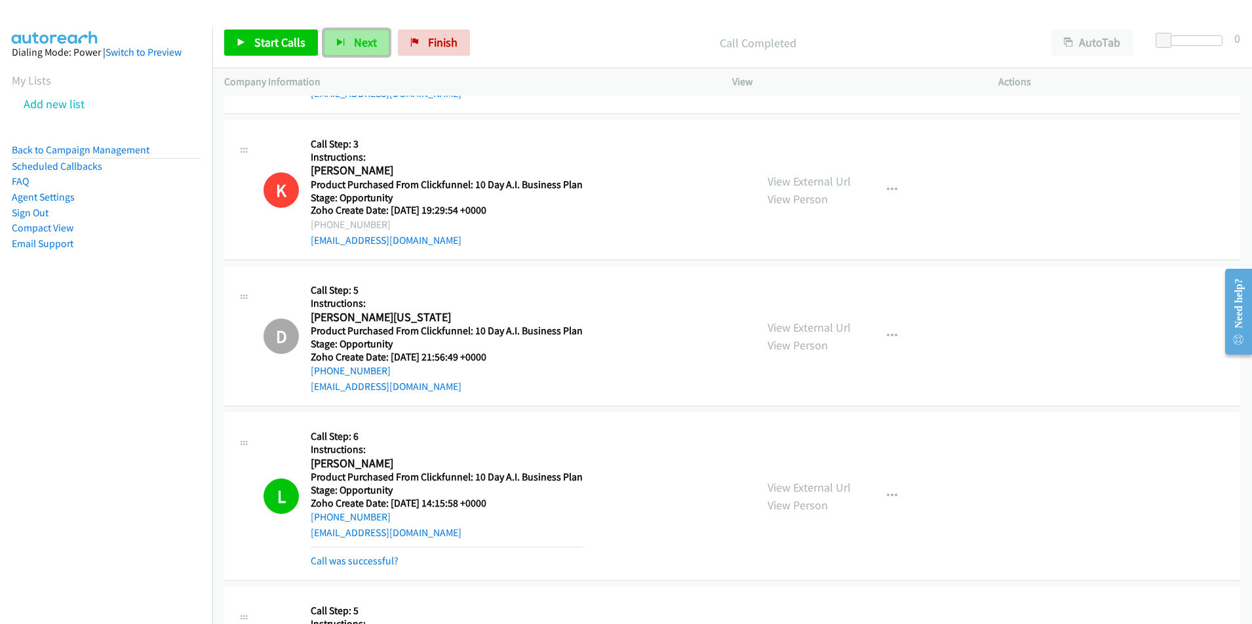
click at [361, 49] on span "Next" at bounding box center [365, 42] width 23 height 15
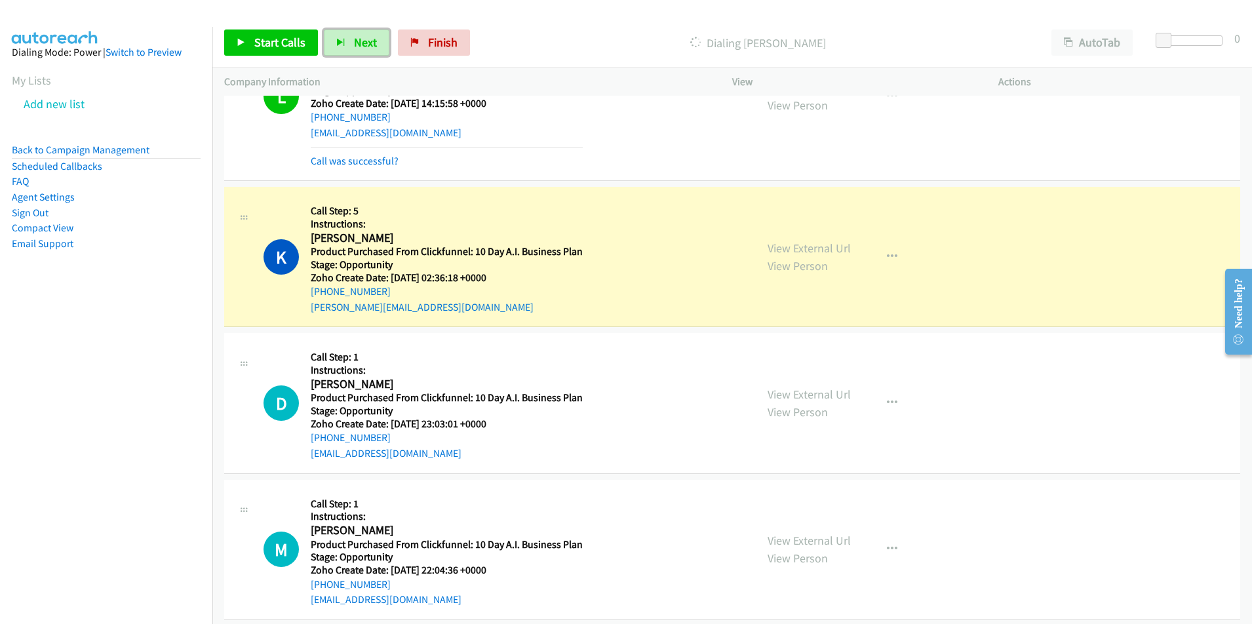
scroll to position [837, 0]
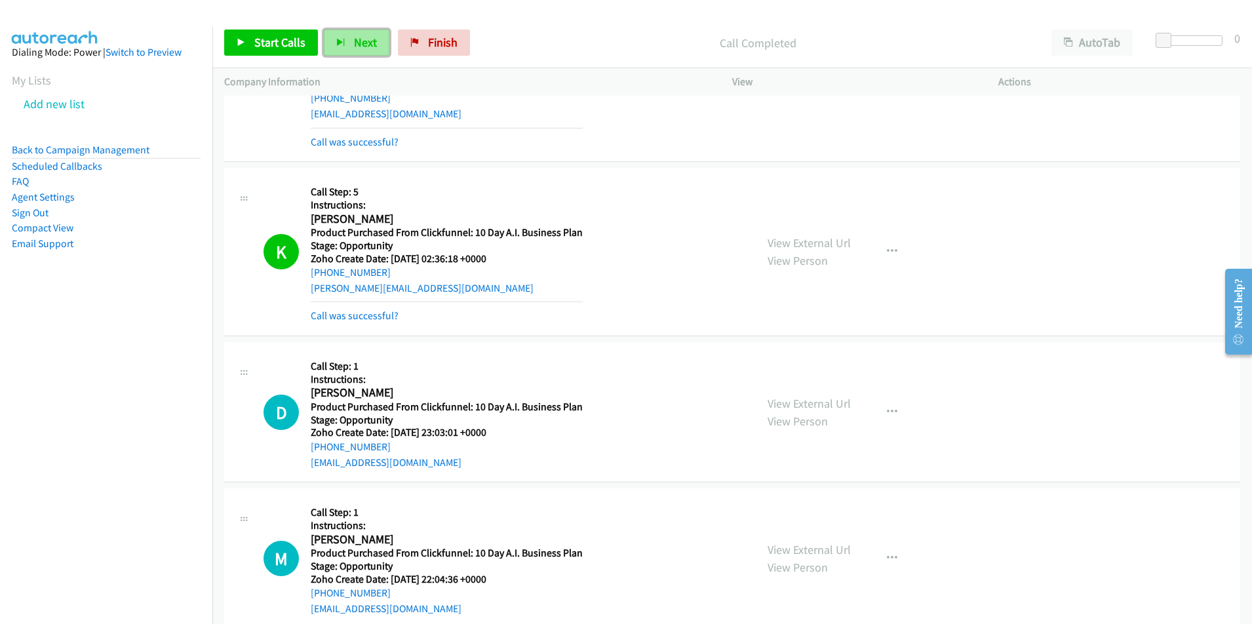
click at [354, 40] on span "Next" at bounding box center [365, 42] width 23 height 15
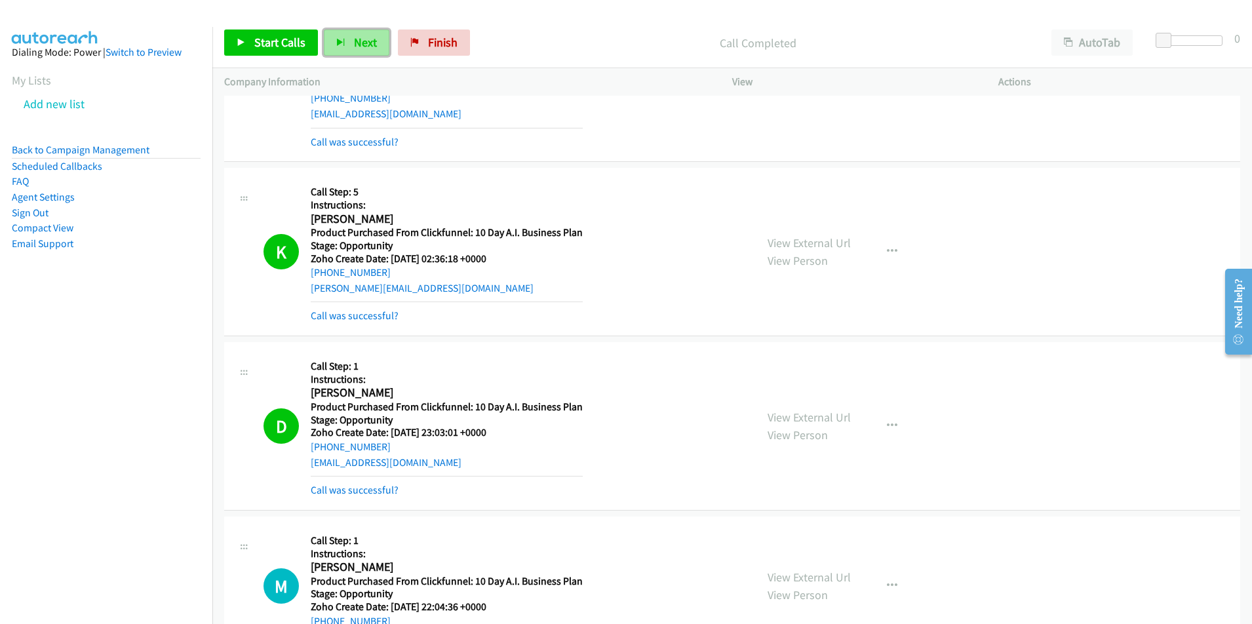
click at [349, 49] on button "Next" at bounding box center [357, 43] width 66 height 26
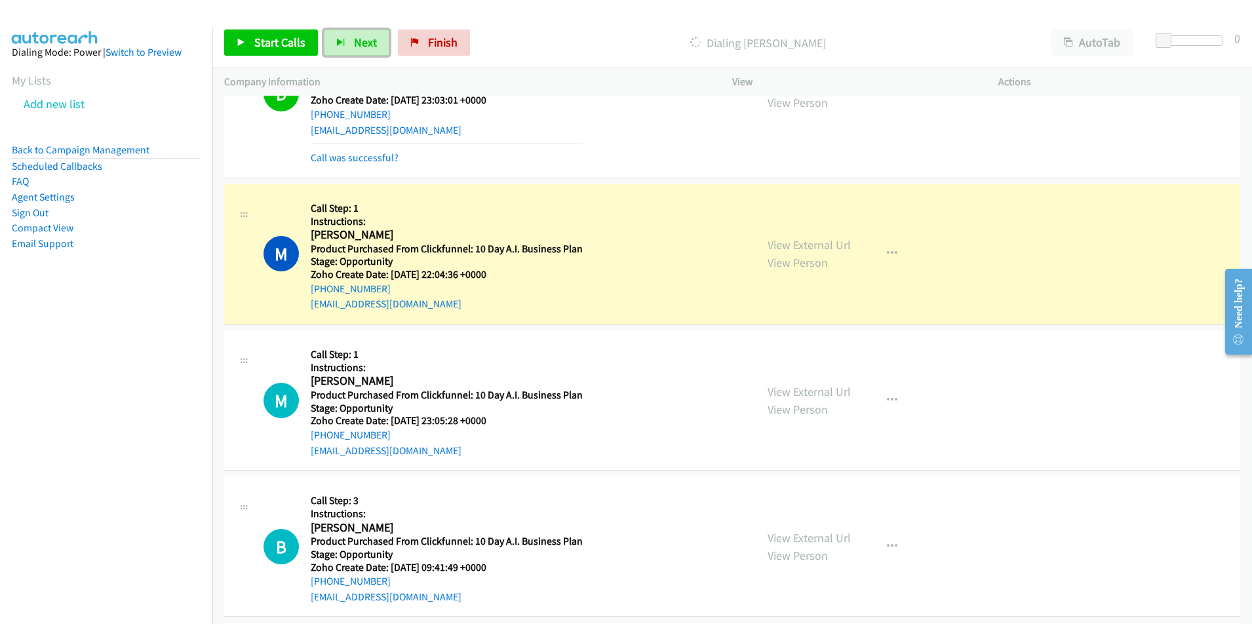
scroll to position [1111, 0]
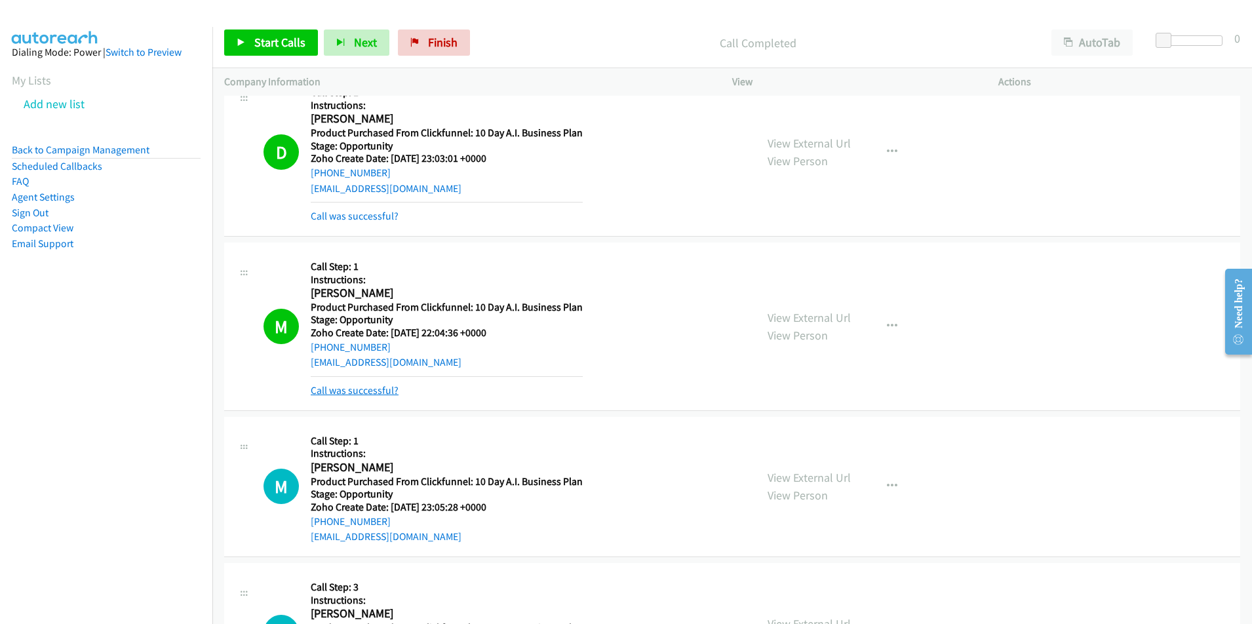
click at [375, 389] on link "Call was successful?" at bounding box center [355, 390] width 88 height 12
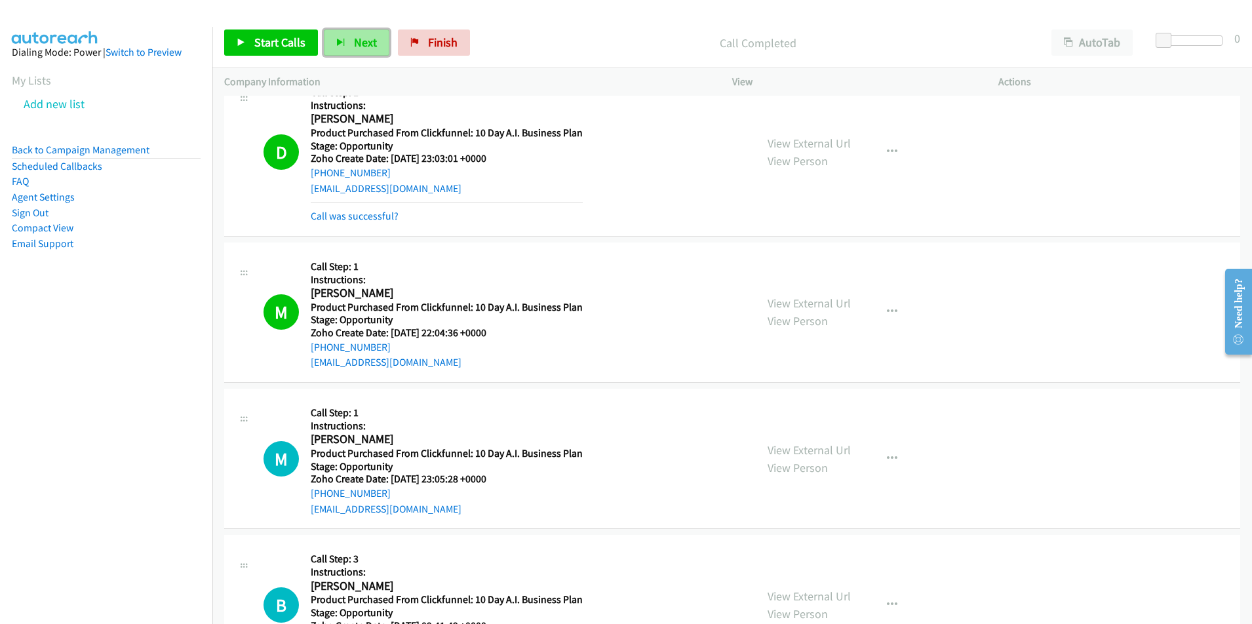
click at [344, 44] on button "Next" at bounding box center [357, 43] width 66 height 26
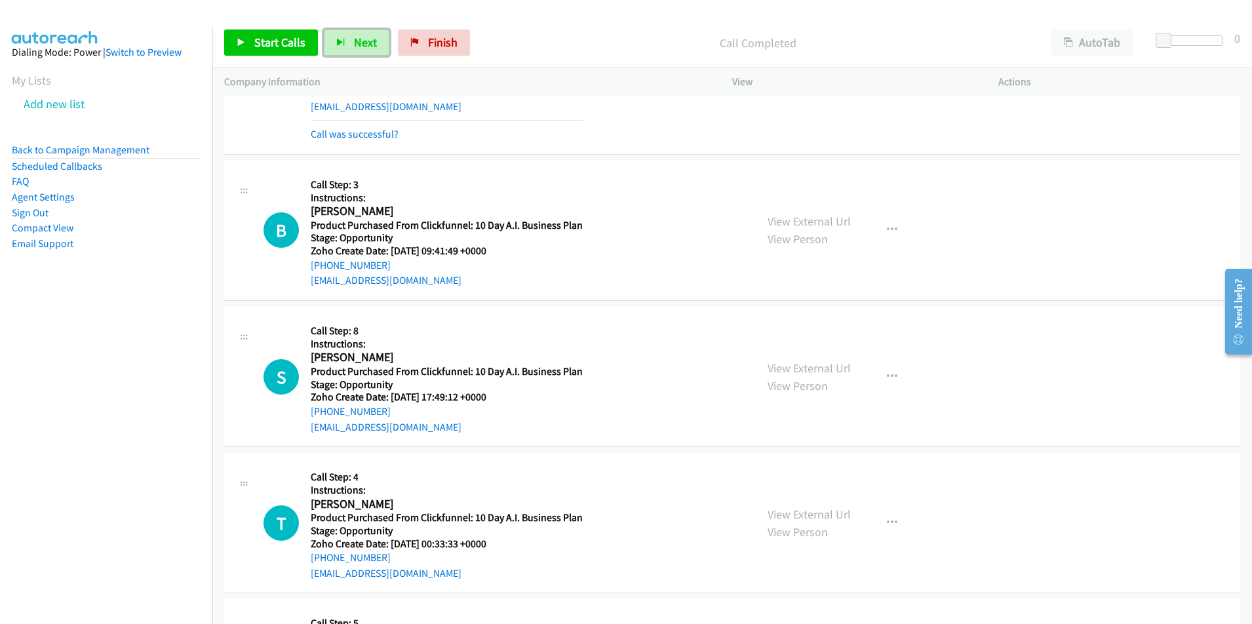
scroll to position [1557, 0]
